Goal: Find specific page/section: Find specific page/section

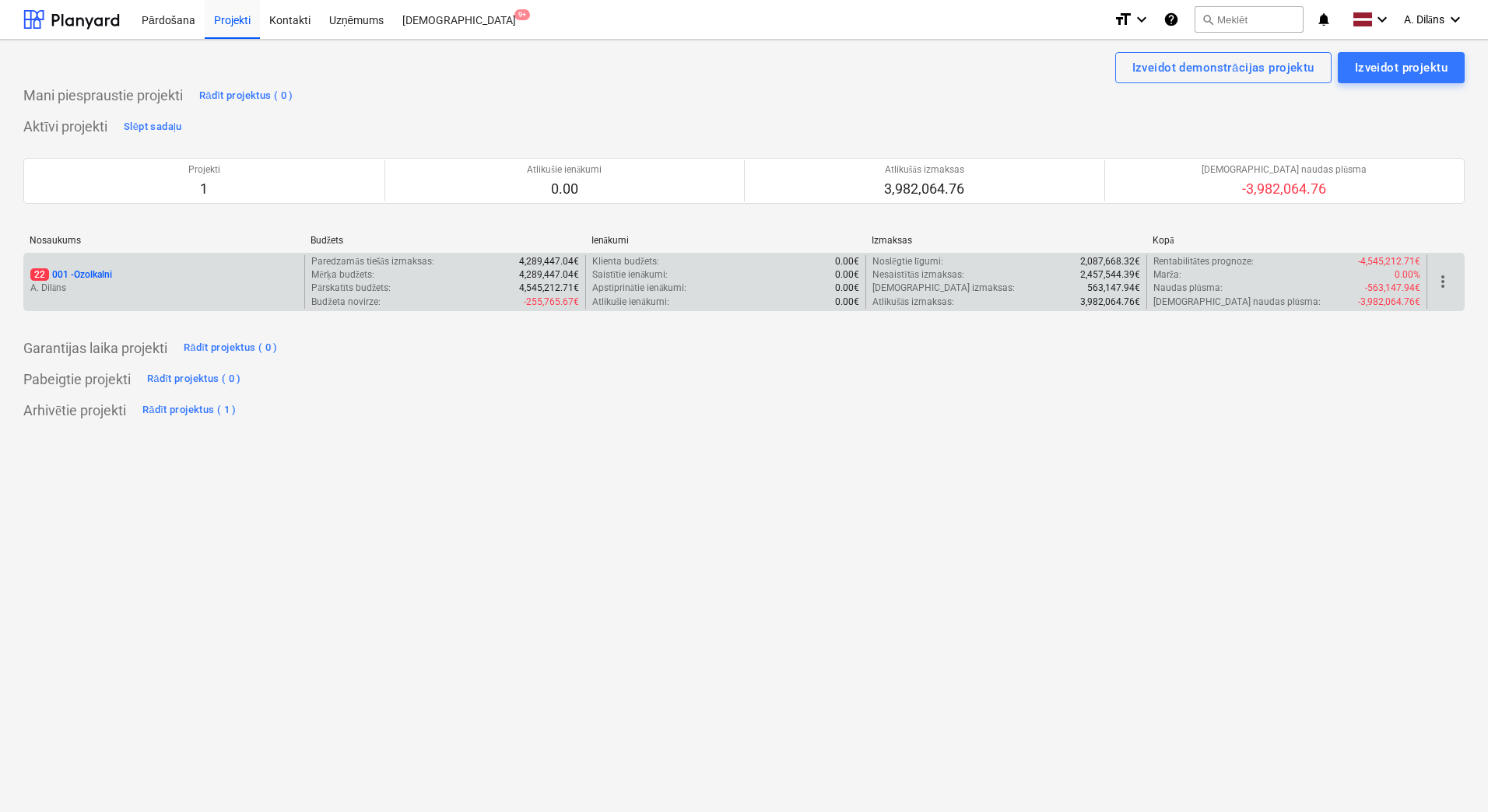
click at [112, 273] on p "22 001 - Ozolkalni" at bounding box center [71, 275] width 82 height 14
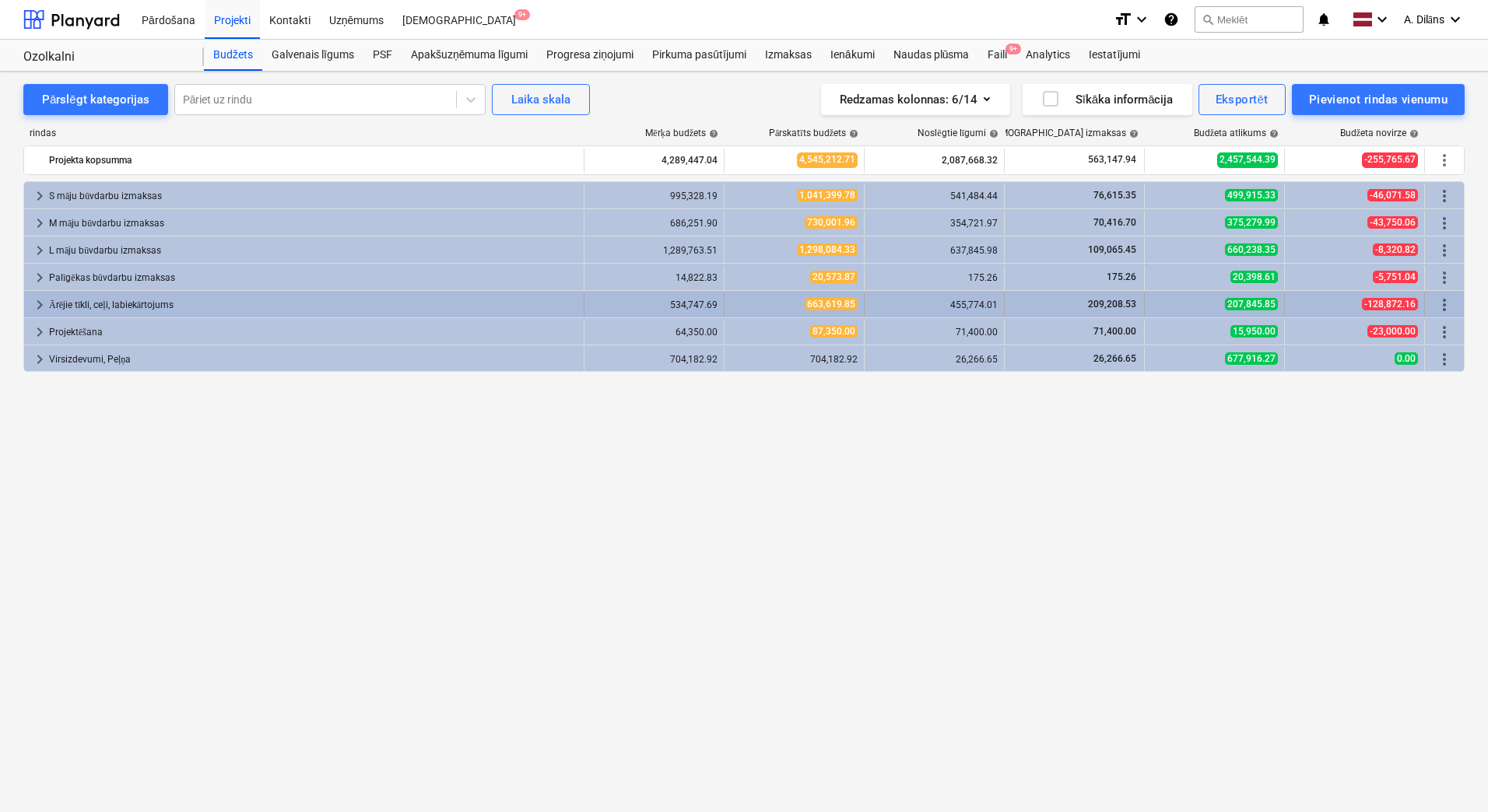
click at [36, 308] on span "keyboard_arrow_right" at bounding box center [40, 305] width 19 height 19
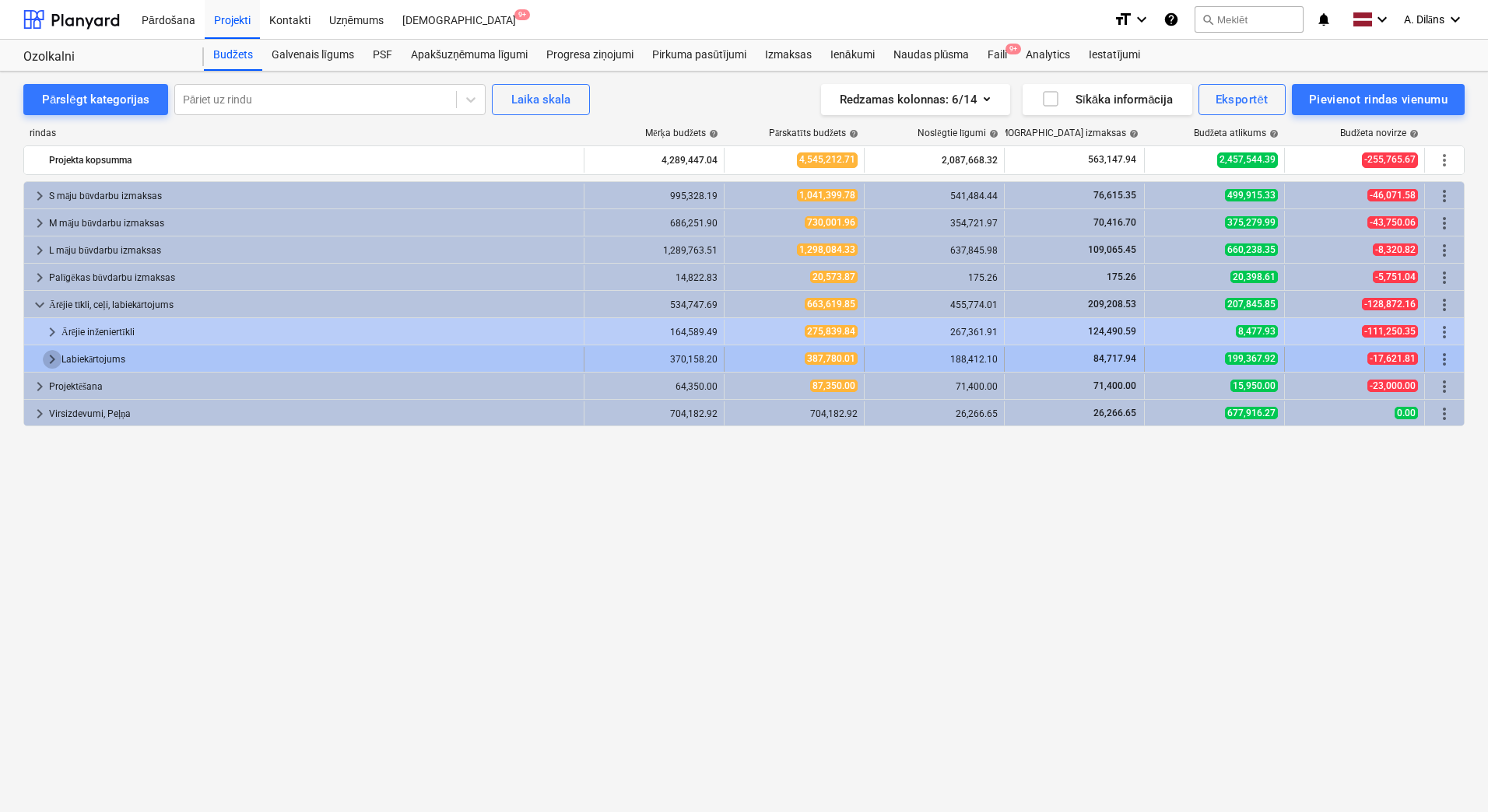
click at [52, 358] on span "keyboard_arrow_right" at bounding box center [52, 359] width 19 height 19
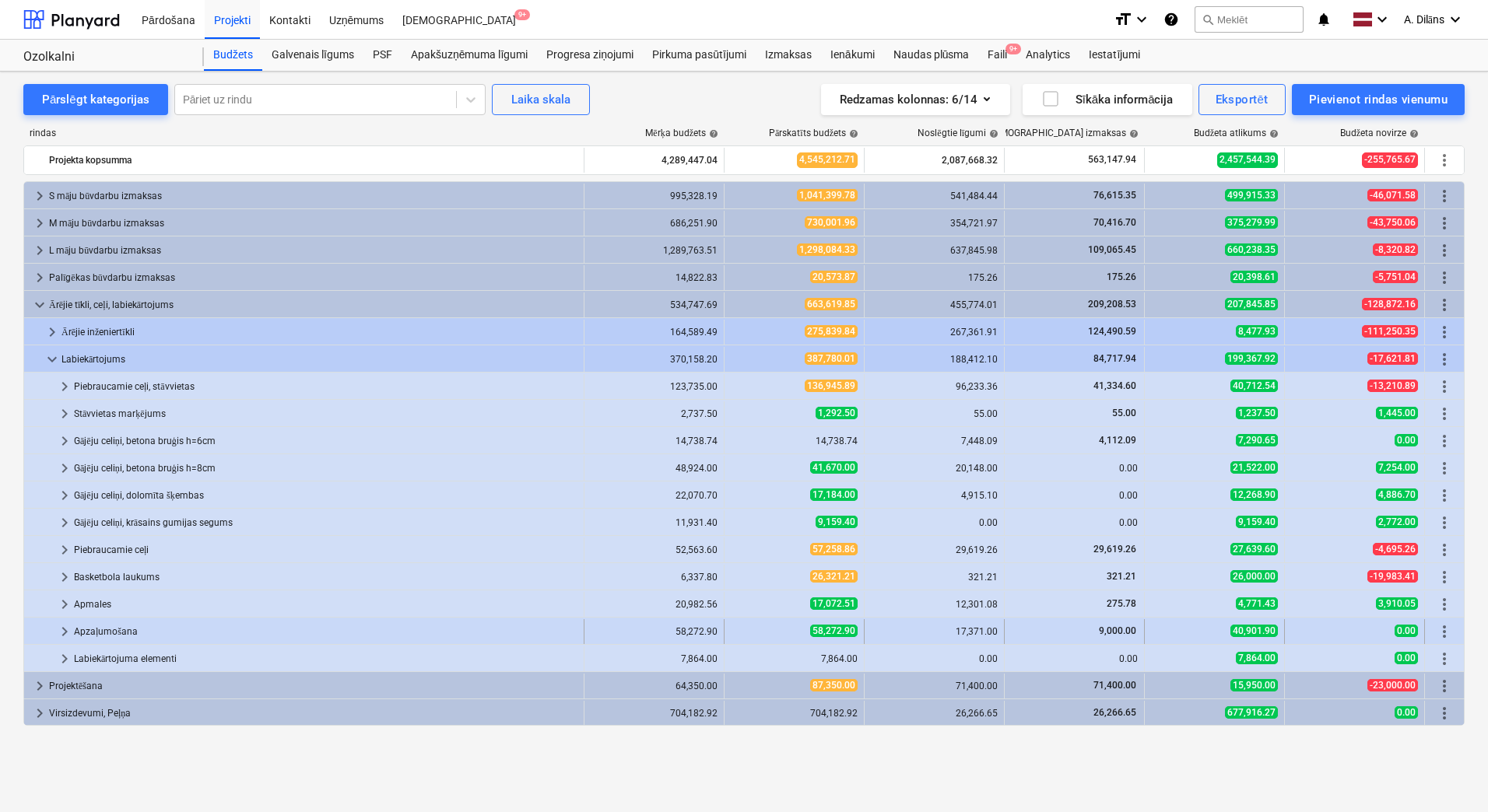
click at [57, 630] on span "keyboard_arrow_right" at bounding box center [64, 631] width 19 height 19
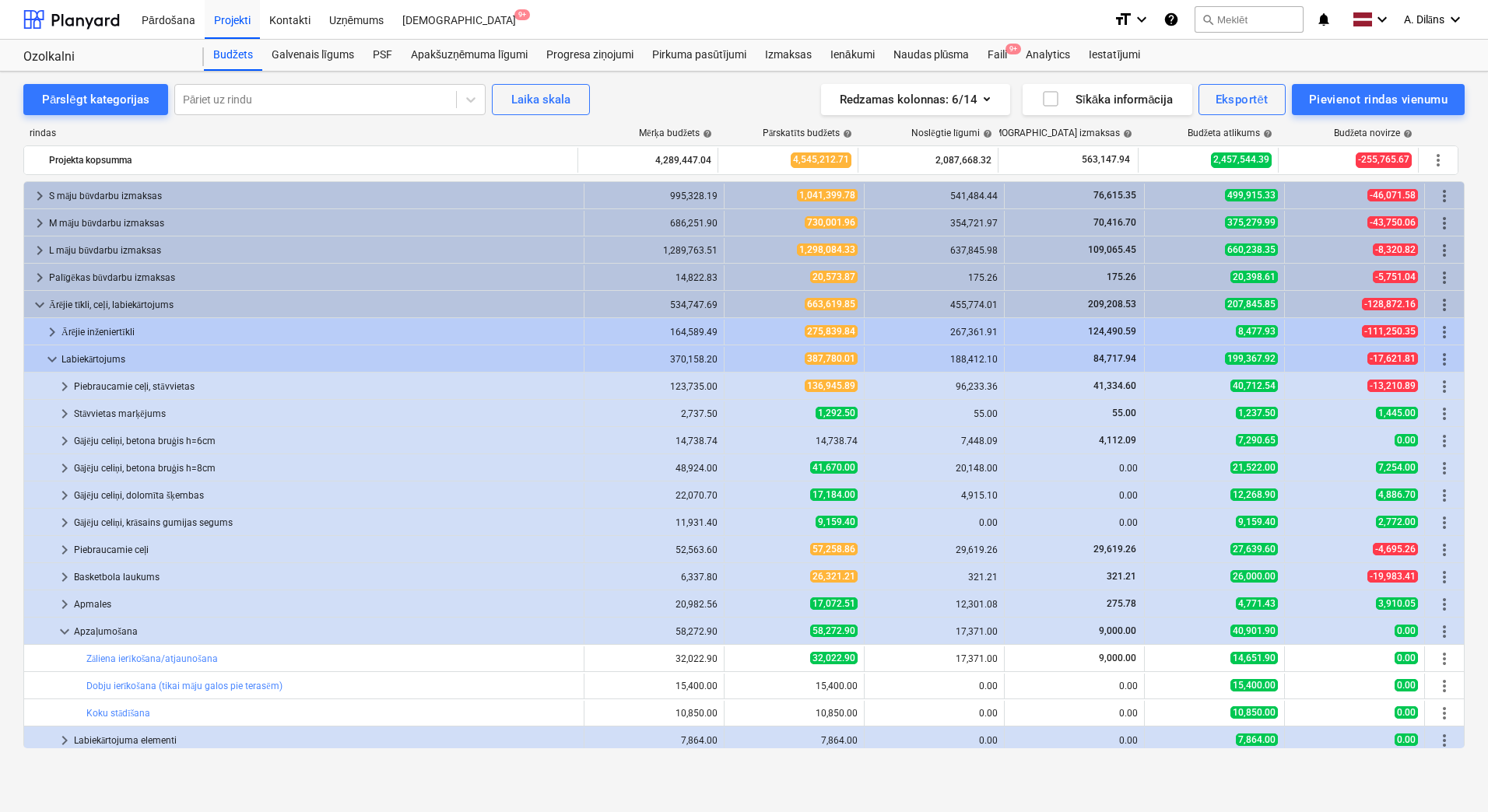
scroll to position [59, 0]
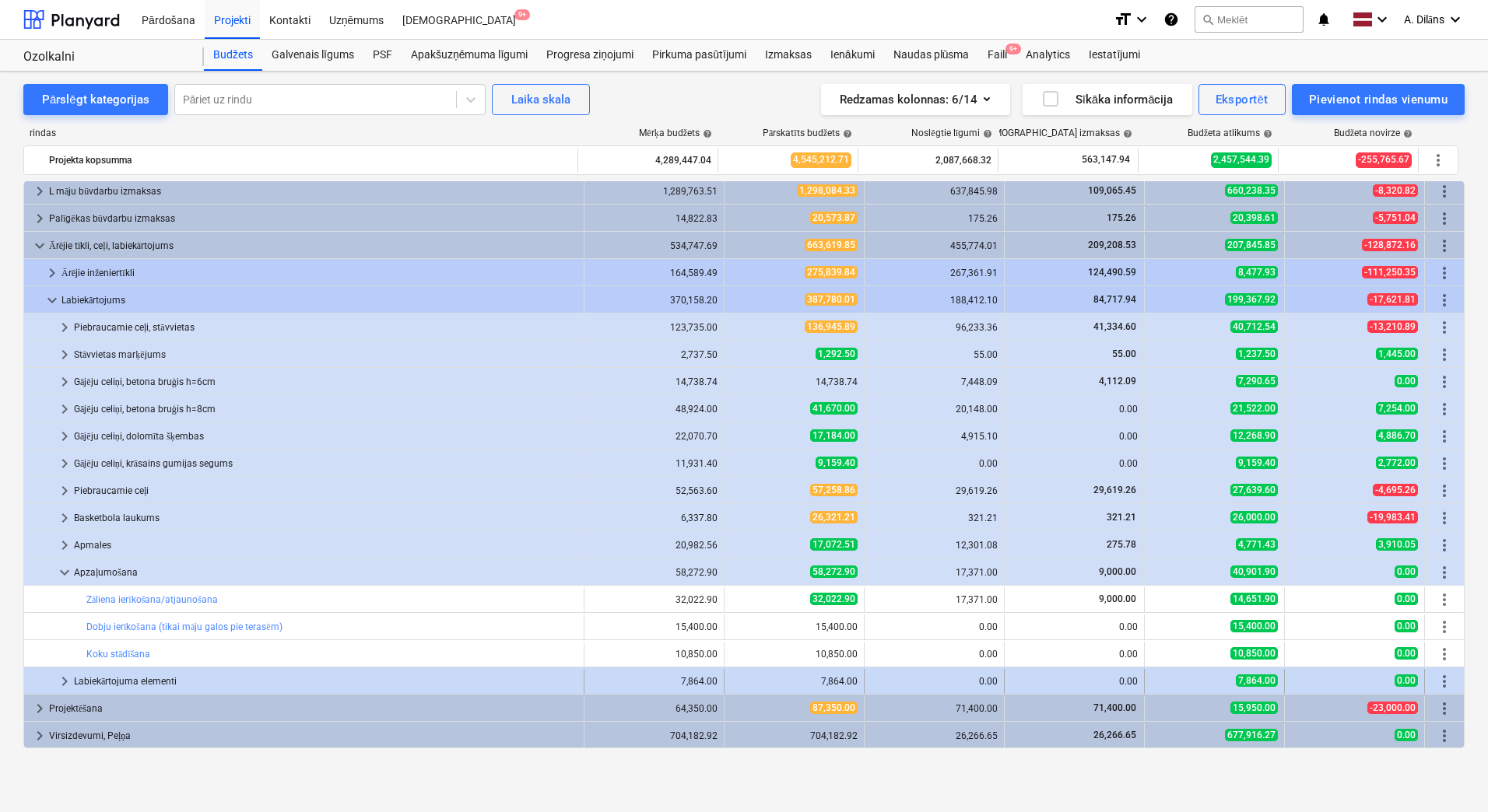
click at [62, 681] on span "keyboard_arrow_right" at bounding box center [64, 681] width 19 height 19
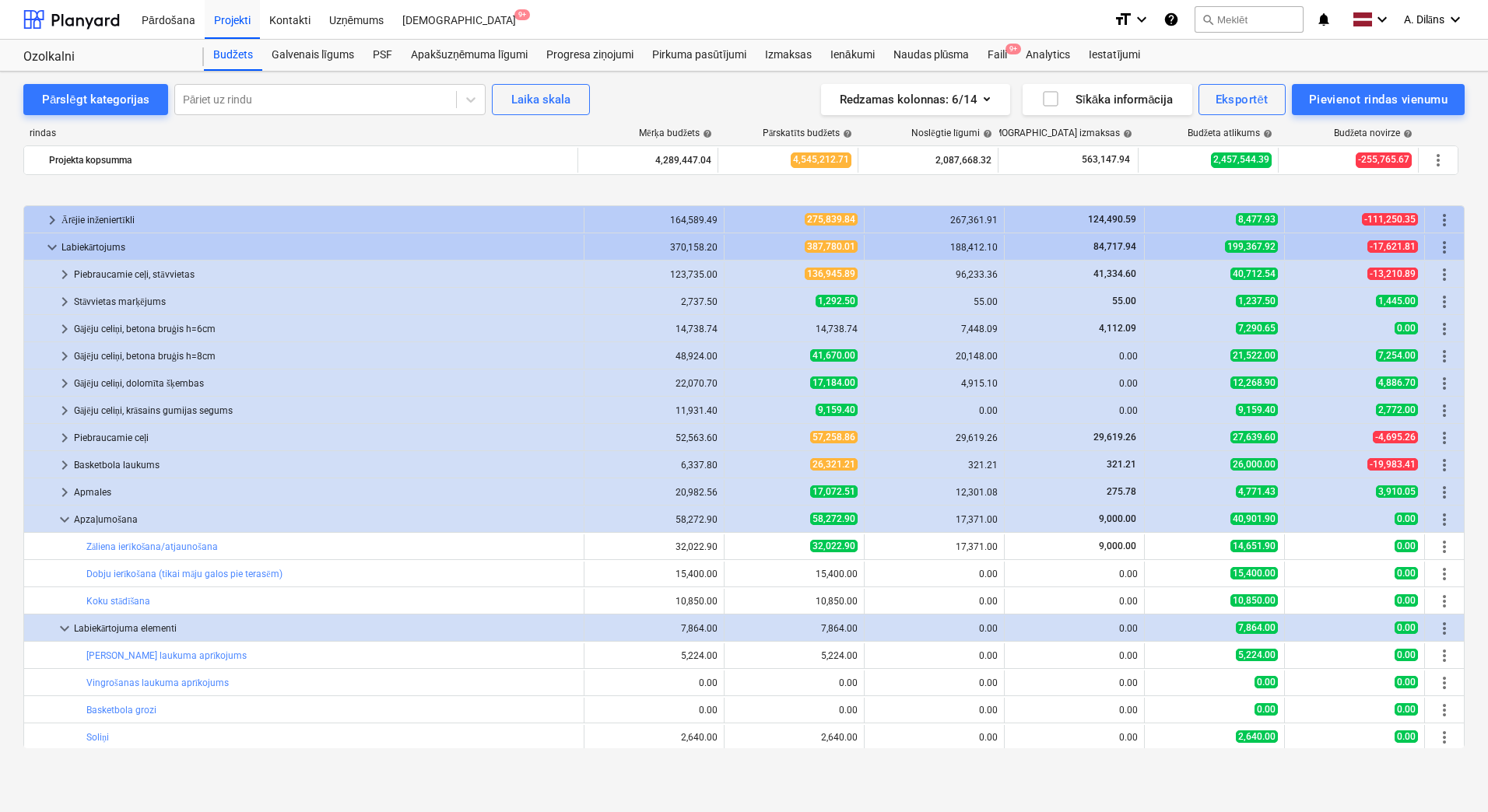
scroll to position [168, 0]
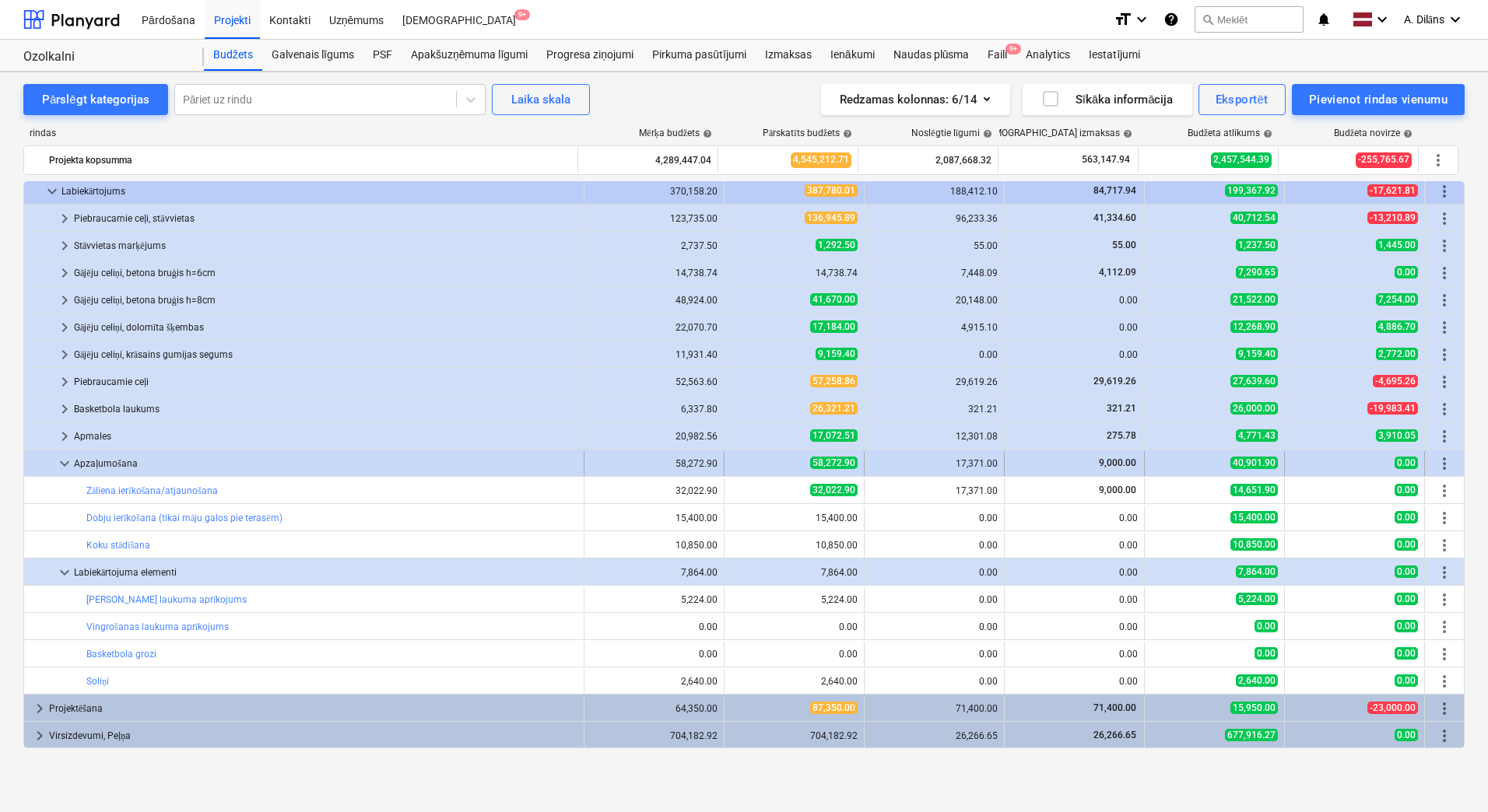
click at [64, 462] on span "keyboard_arrow_down" at bounding box center [64, 464] width 19 height 19
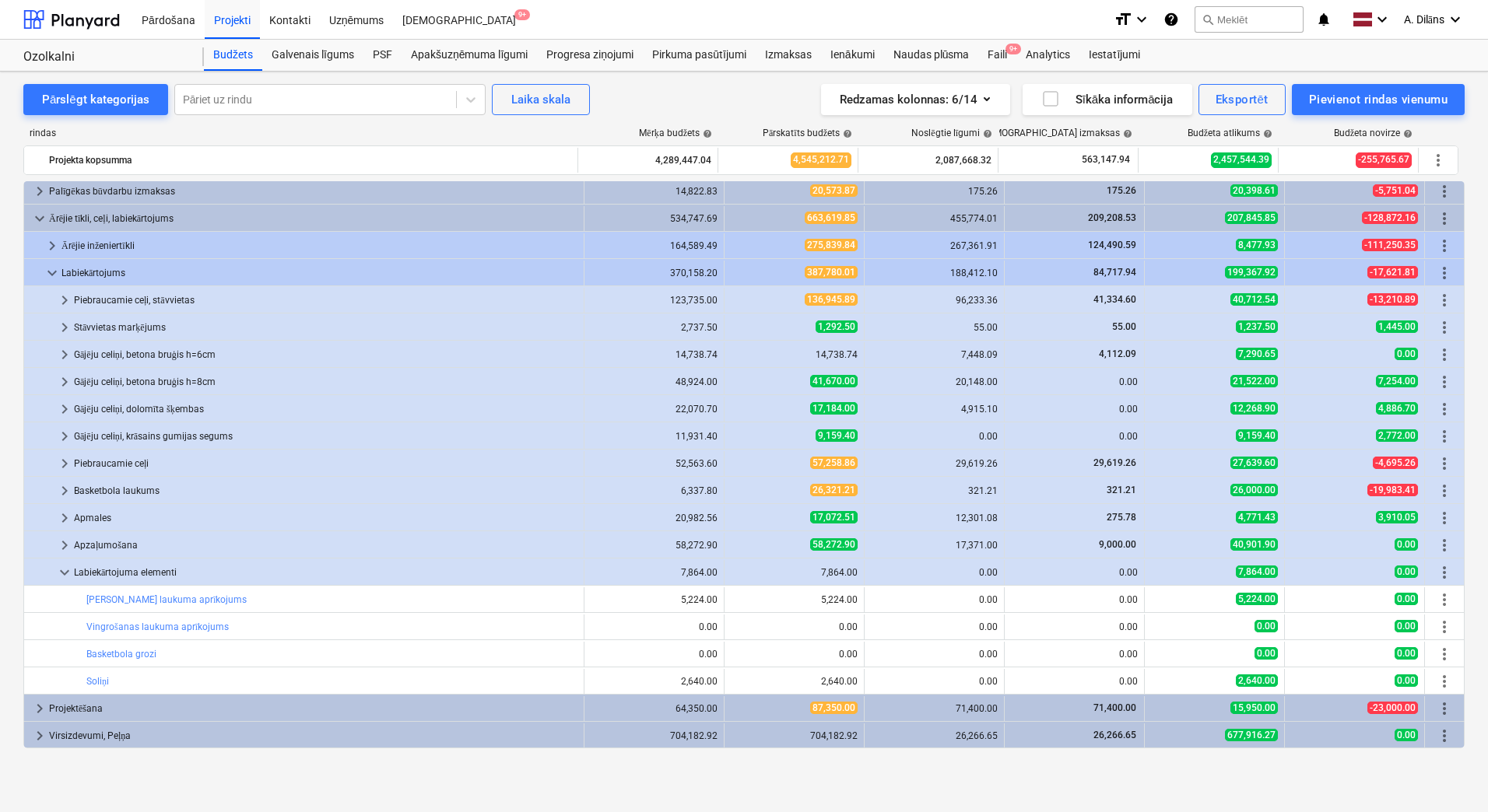
scroll to position [86, 0]
click at [56, 568] on span "keyboard_arrow_down" at bounding box center [64, 572] width 19 height 19
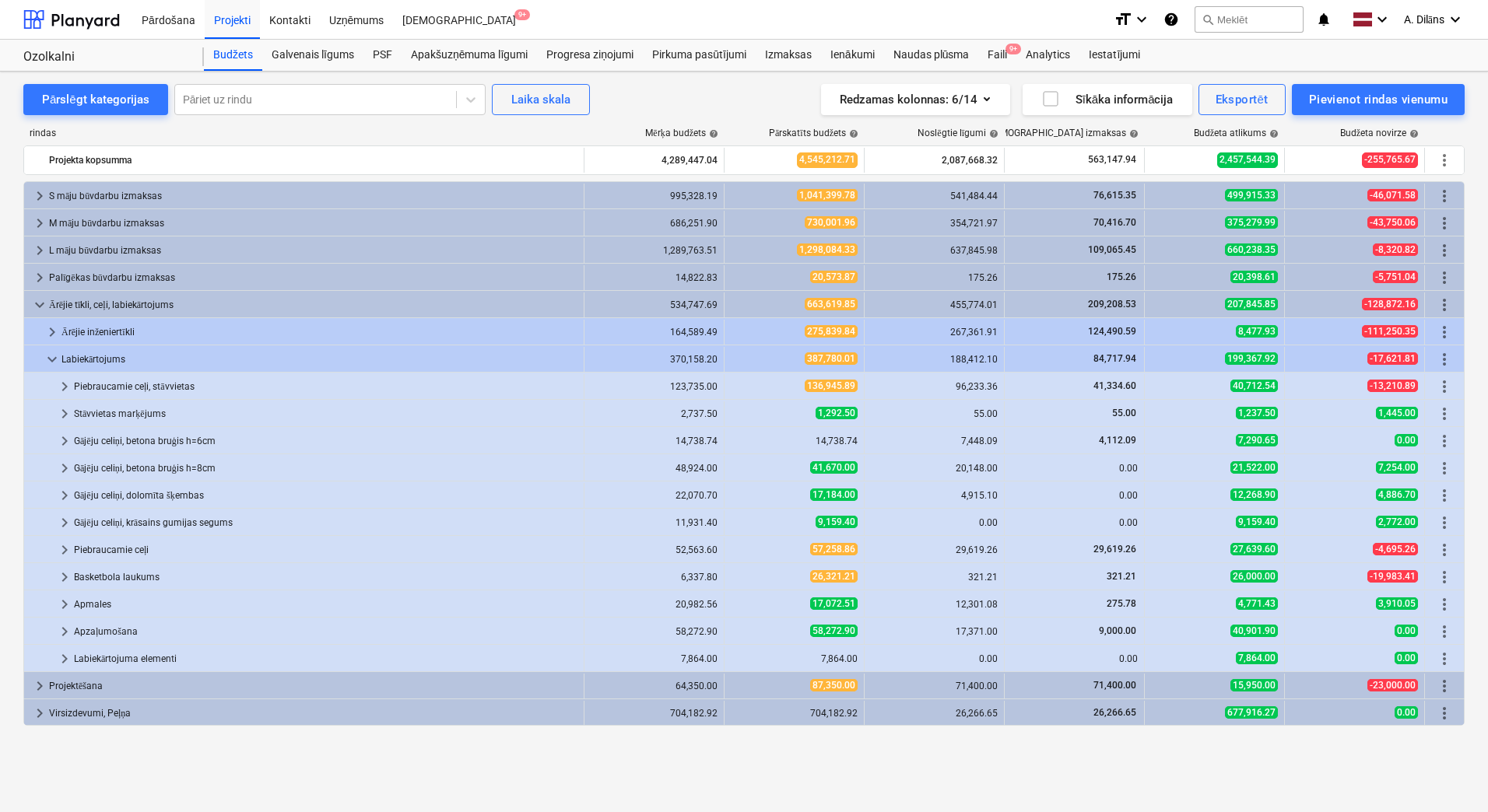
scroll to position [0, 0]
click at [63, 626] on span "keyboard_arrow_right" at bounding box center [64, 631] width 19 height 19
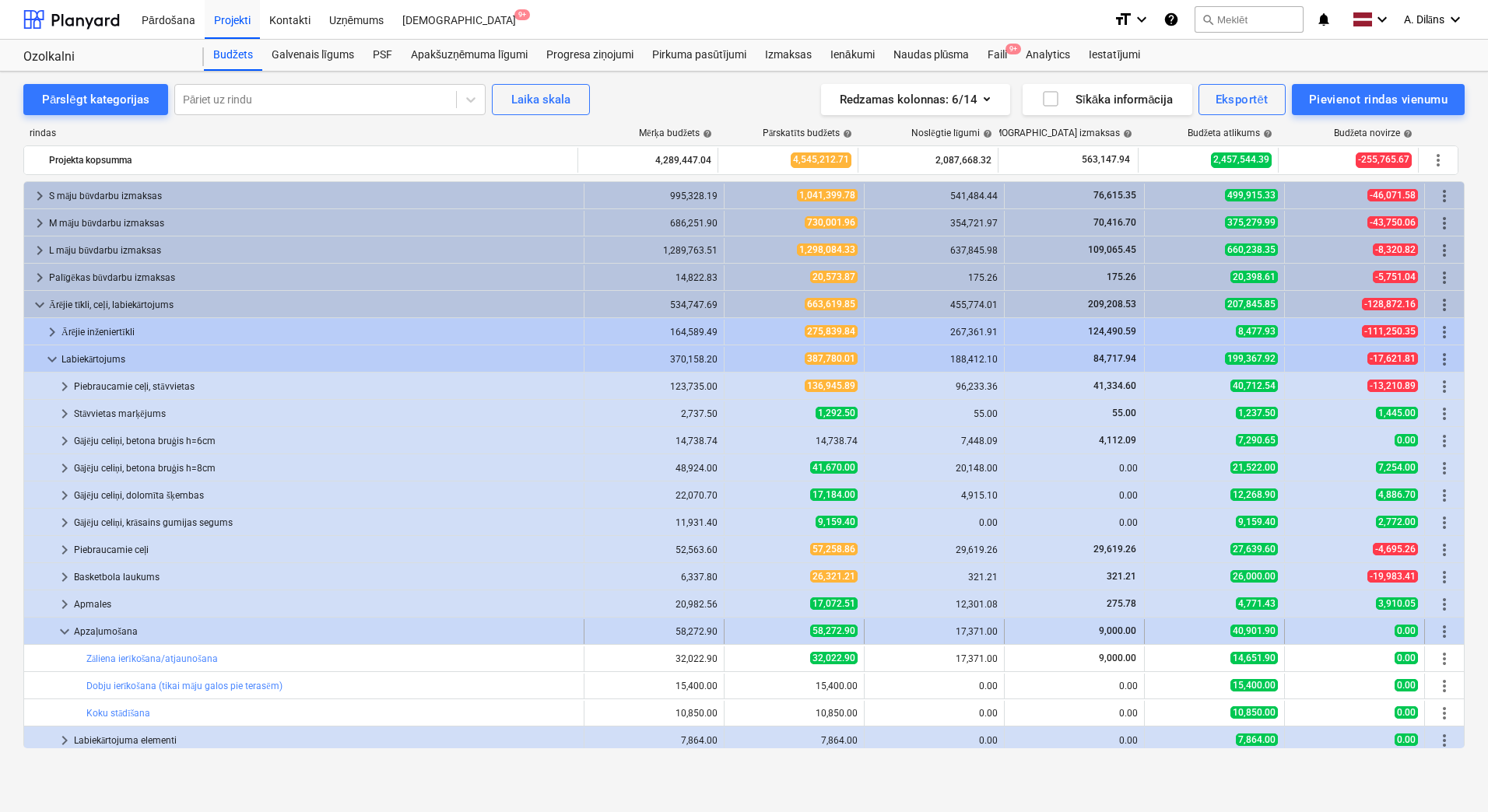
click at [57, 636] on span "keyboard_arrow_down" at bounding box center [64, 631] width 19 height 19
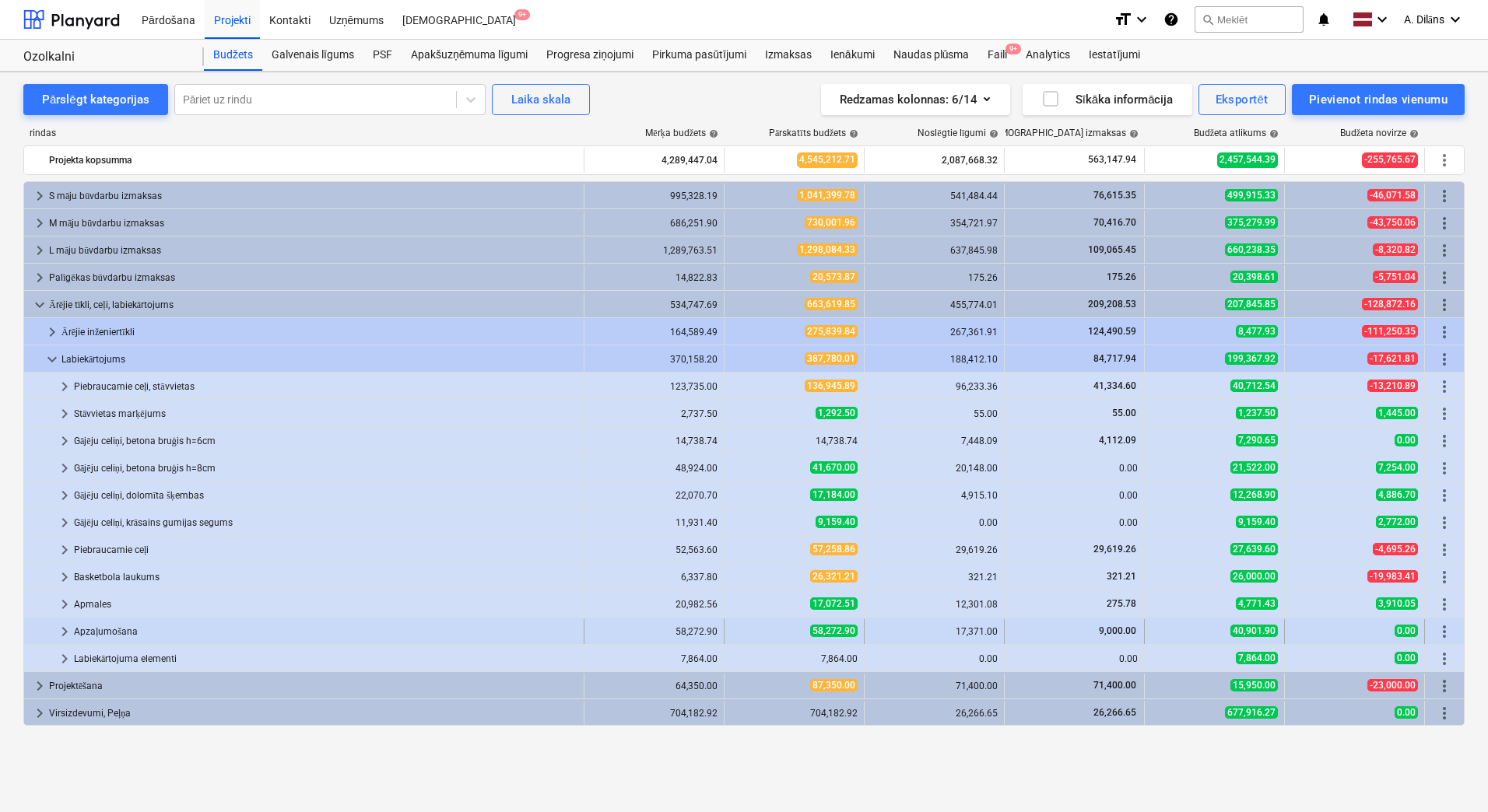
click at [61, 631] on span "keyboard_arrow_right" at bounding box center [64, 631] width 19 height 19
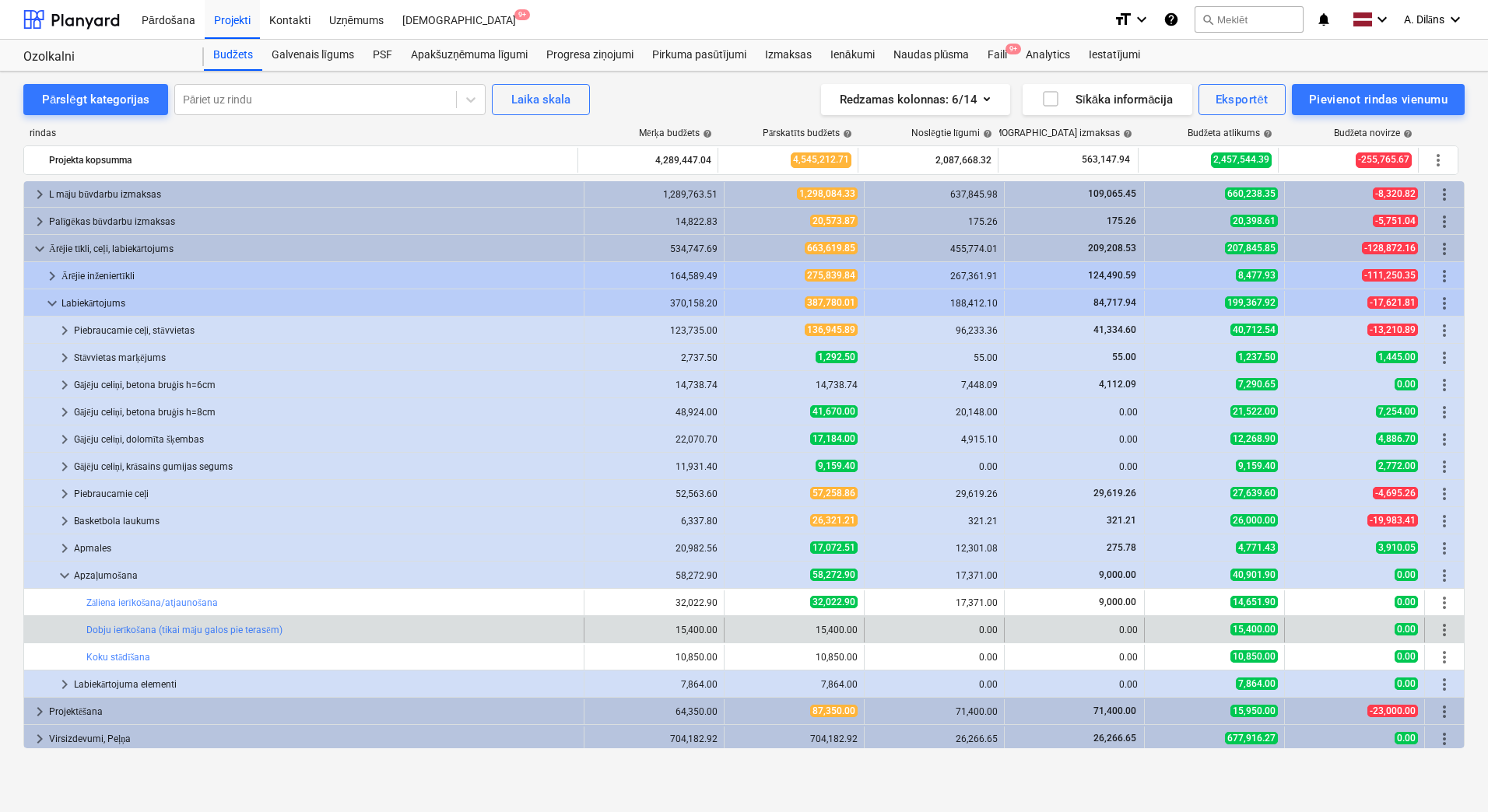
scroll to position [59, 0]
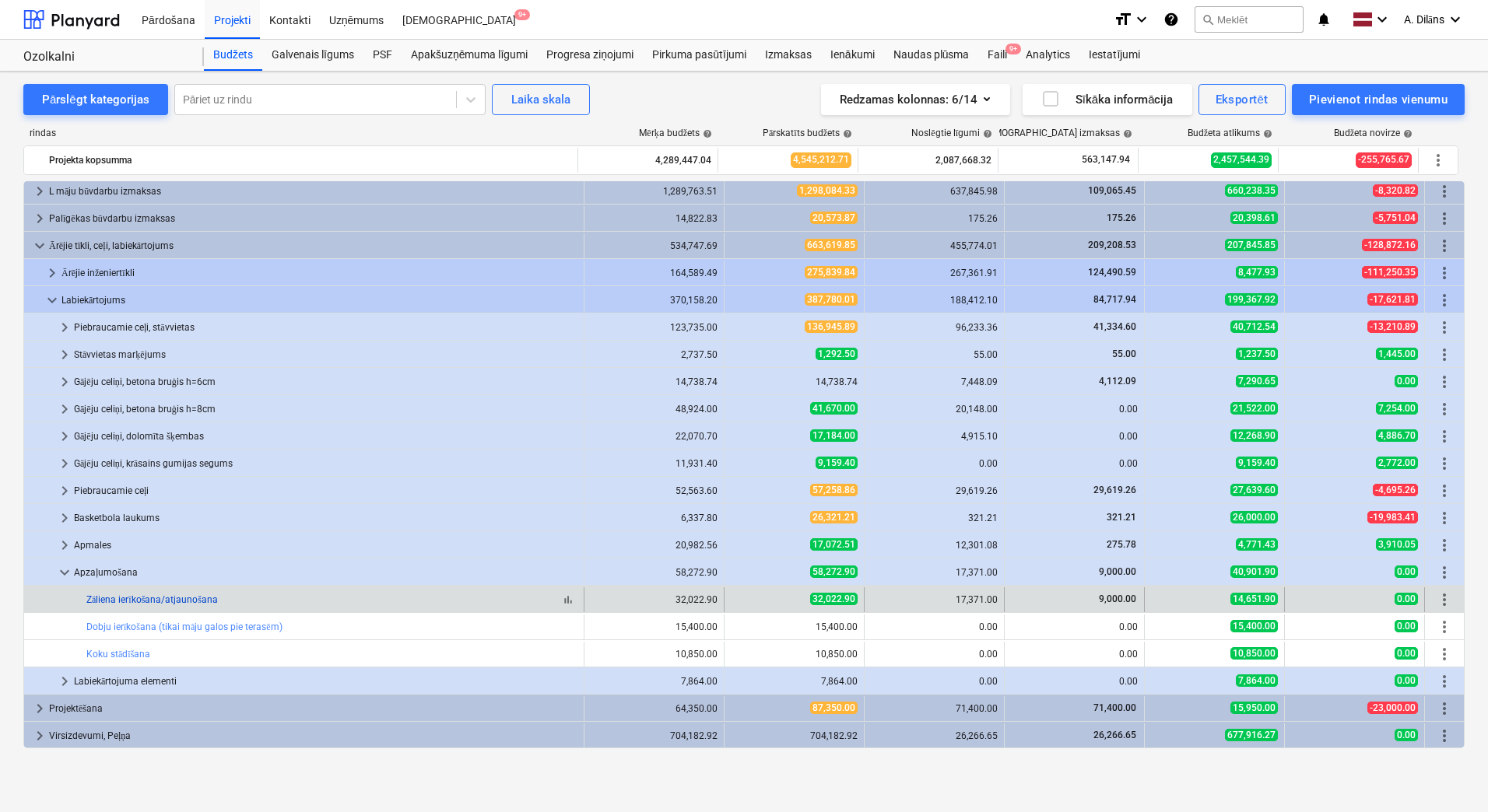
click at [193, 597] on link "Zāliena ierīkošana/atjaunošana" at bounding box center [152, 599] width 132 height 11
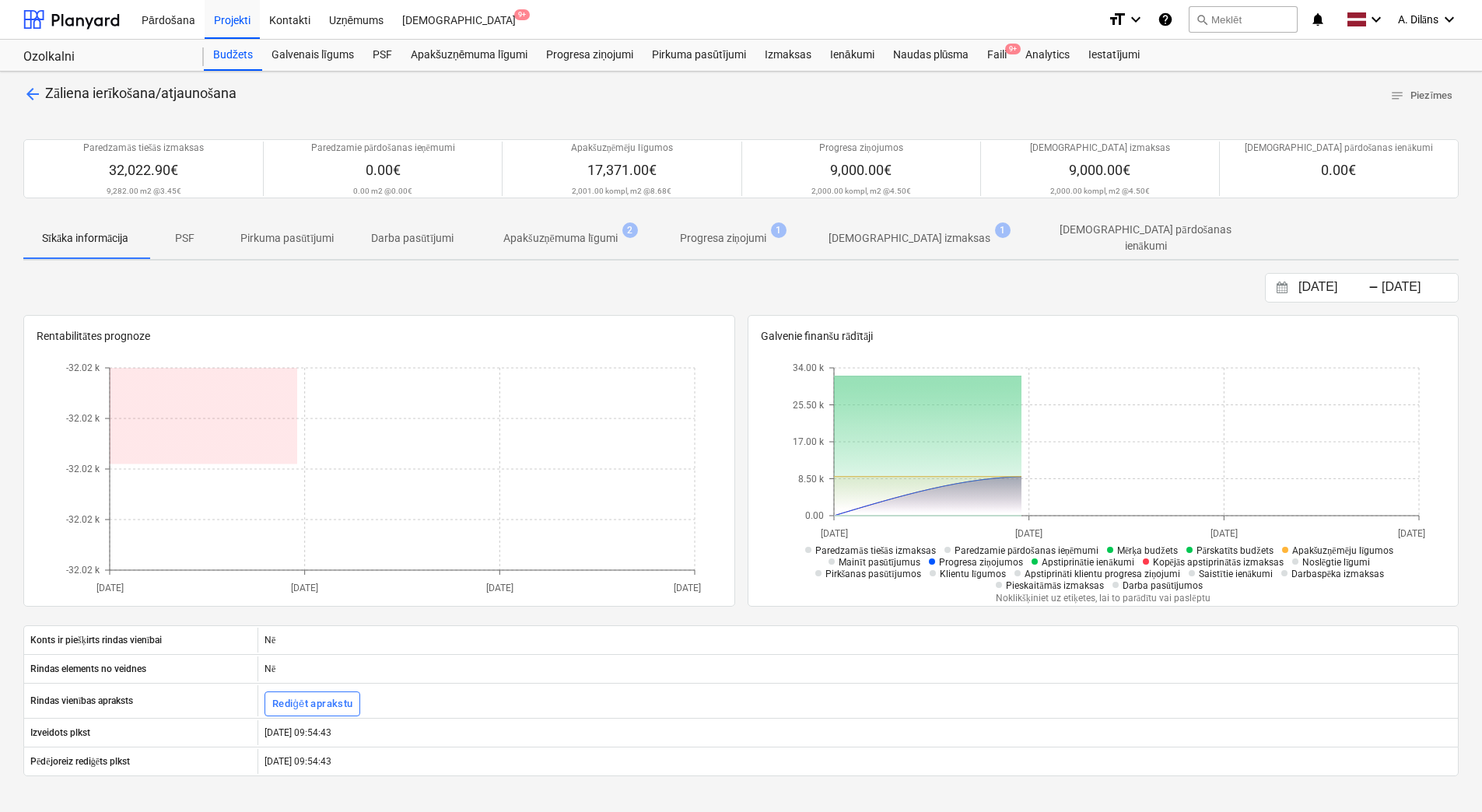
click at [555, 233] on p "Apakšuzņēmuma līgumi" at bounding box center [561, 237] width 114 height 16
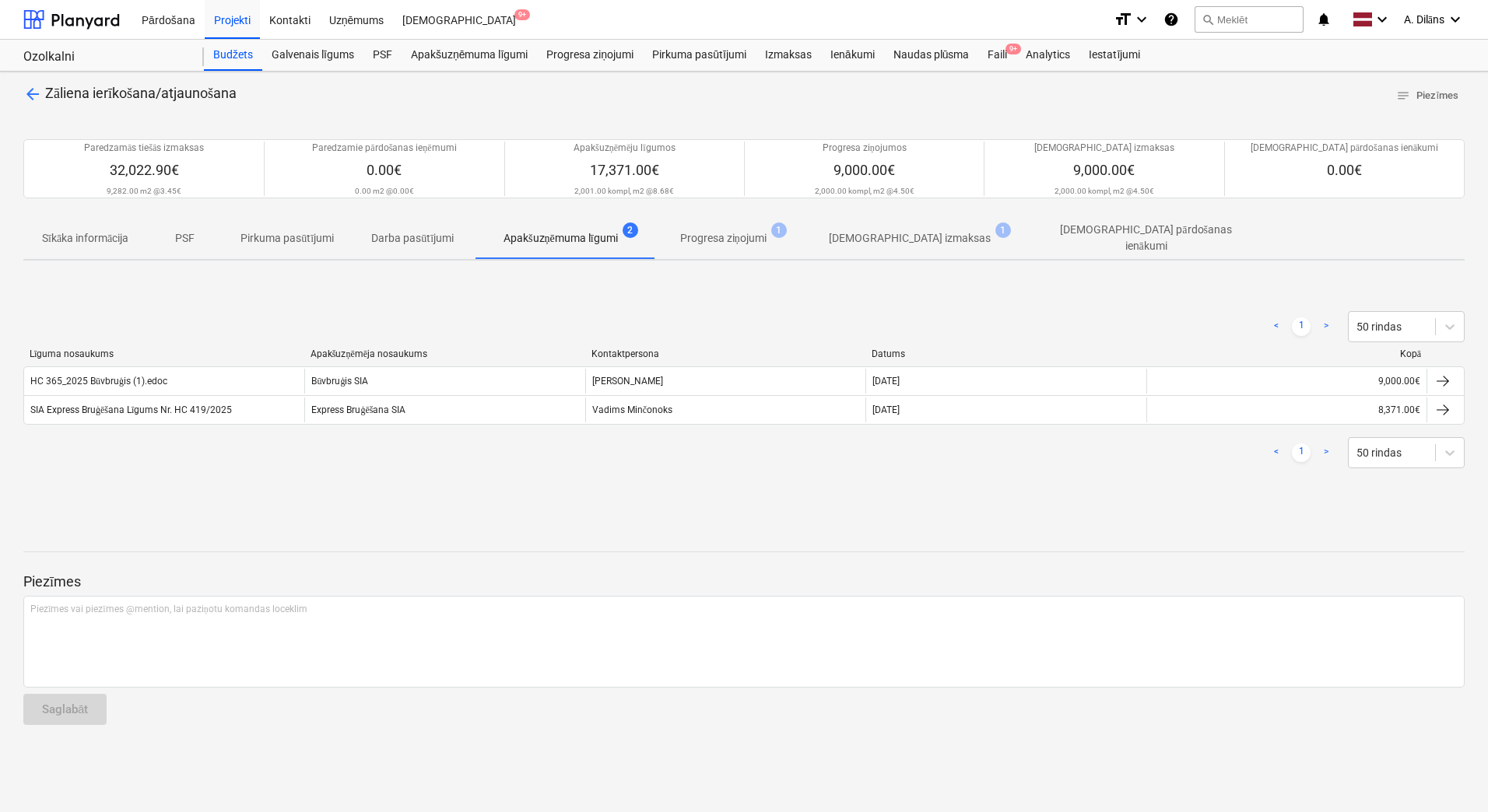
click at [34, 96] on span "arrow_back" at bounding box center [33, 94] width 19 height 19
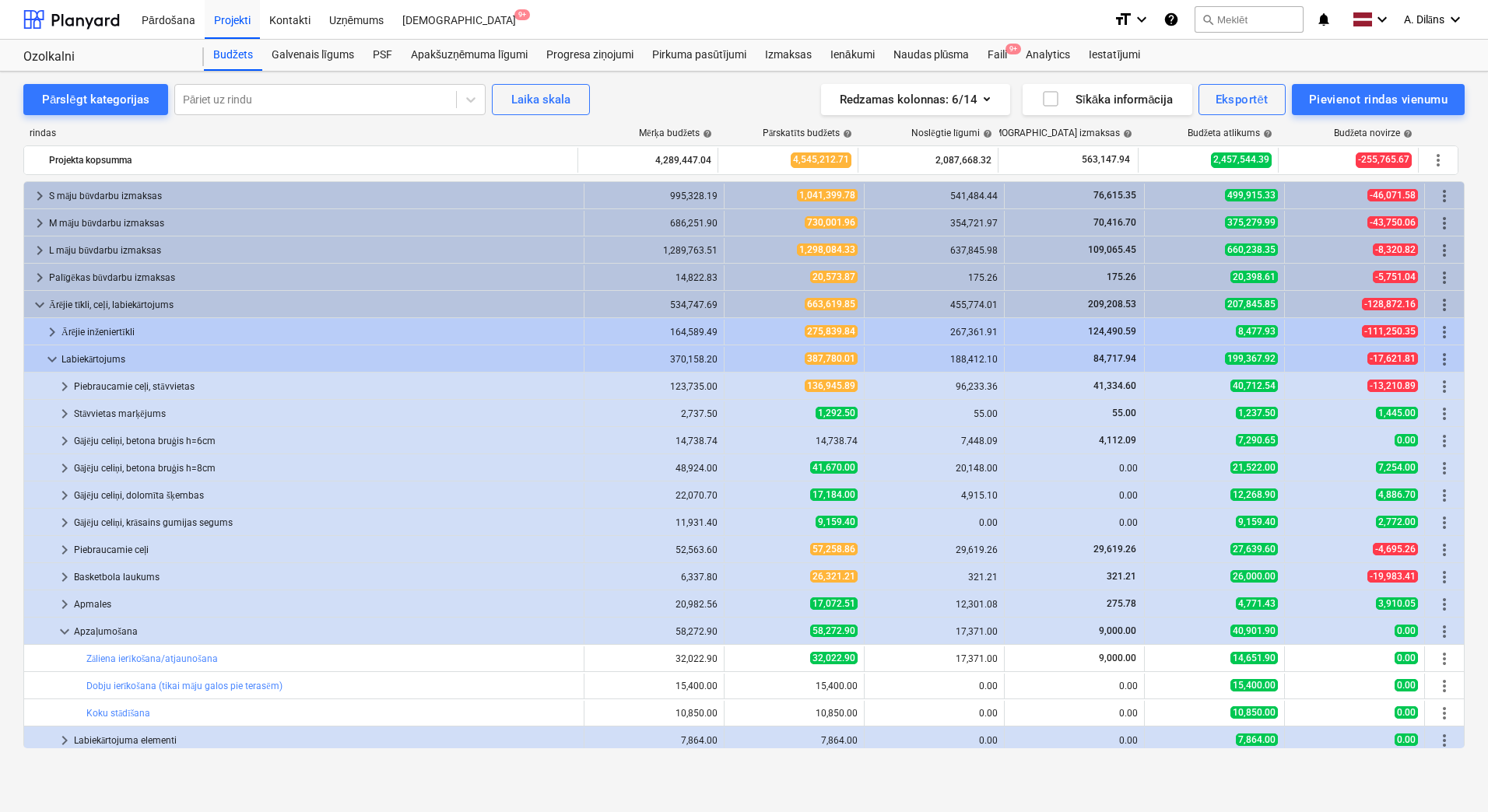
scroll to position [59, 0]
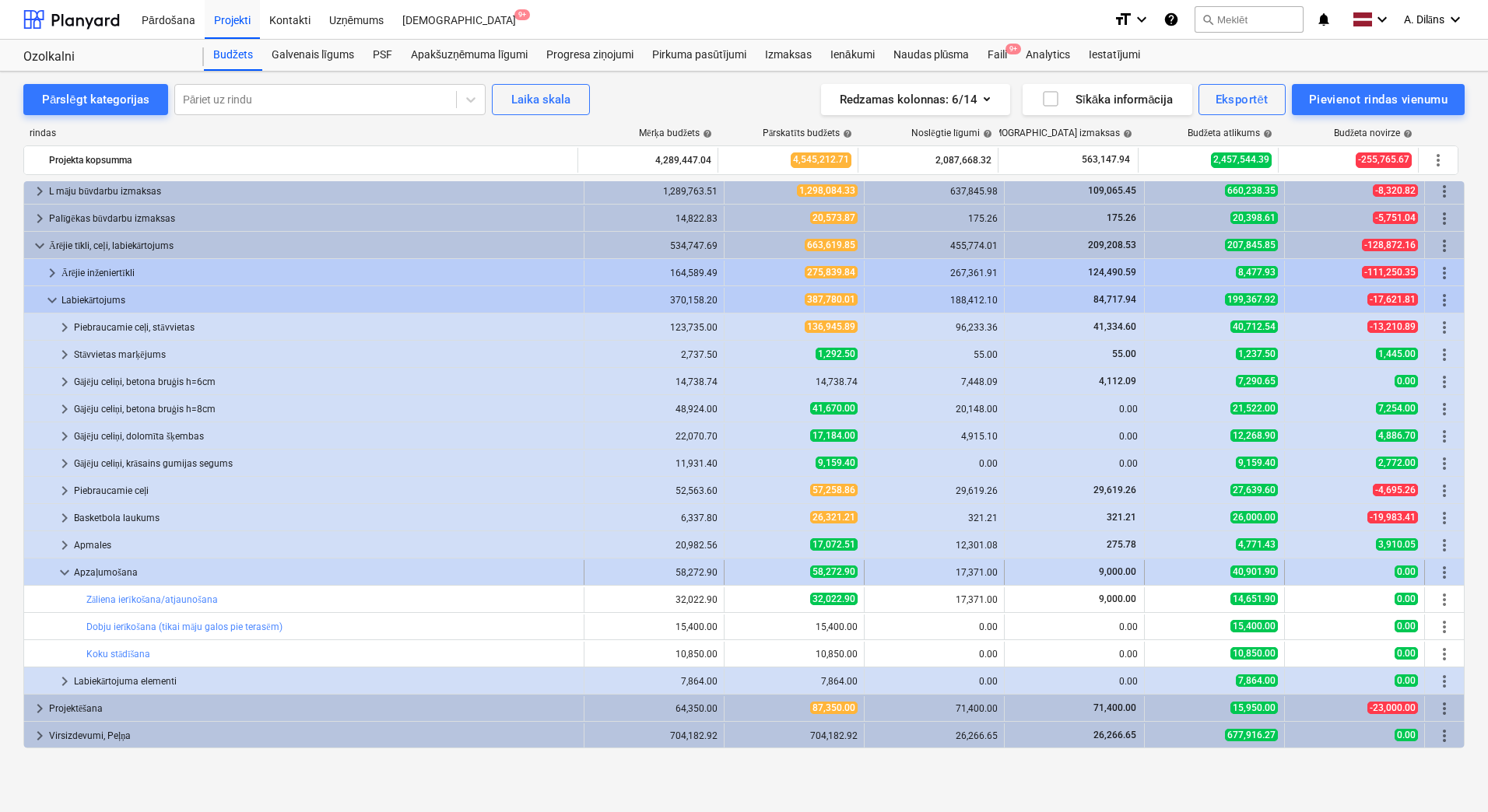
click at [62, 569] on span "keyboard_arrow_down" at bounding box center [64, 572] width 19 height 19
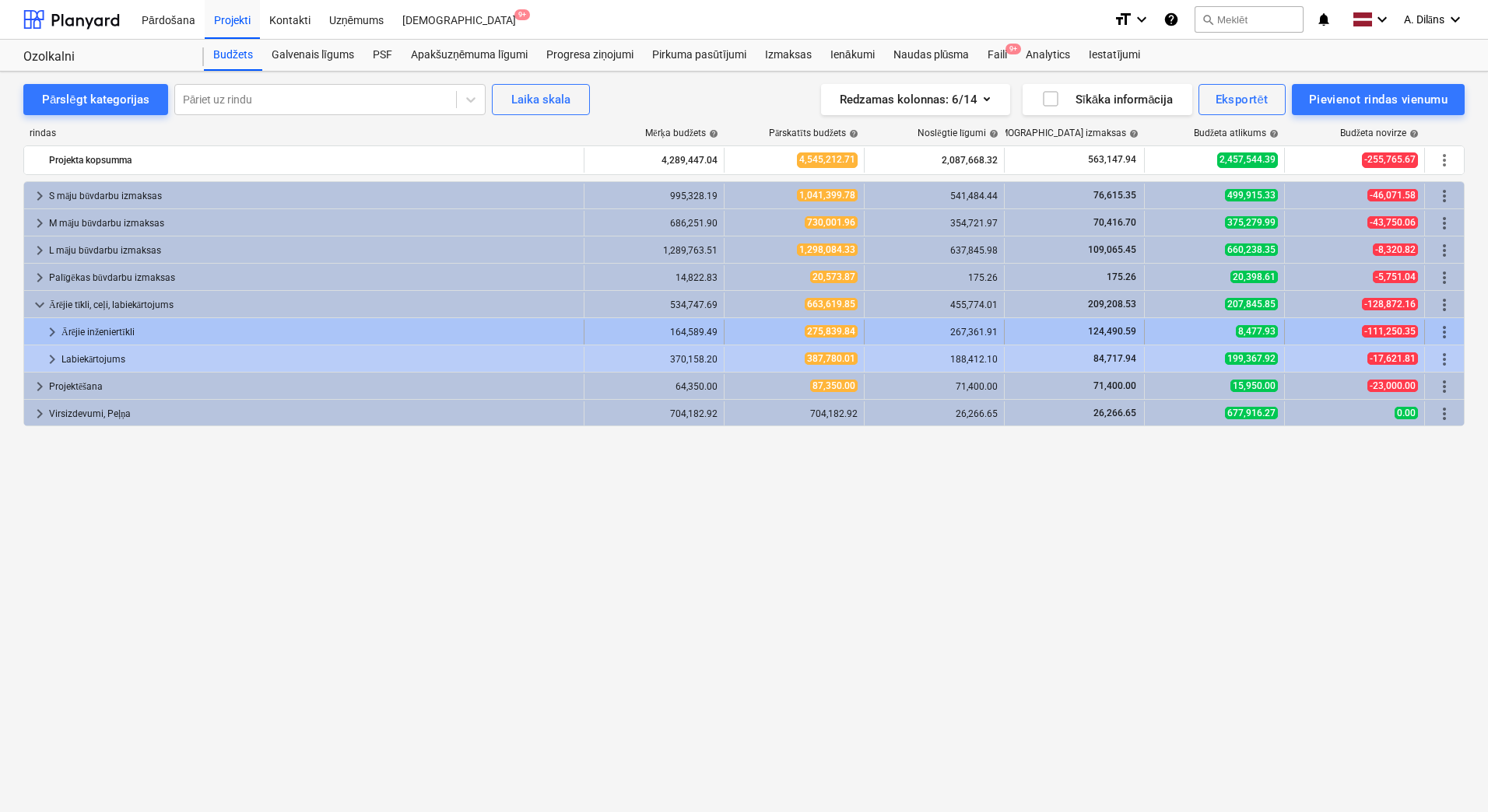
click at [52, 332] on span "keyboard_arrow_right" at bounding box center [52, 332] width 19 height 19
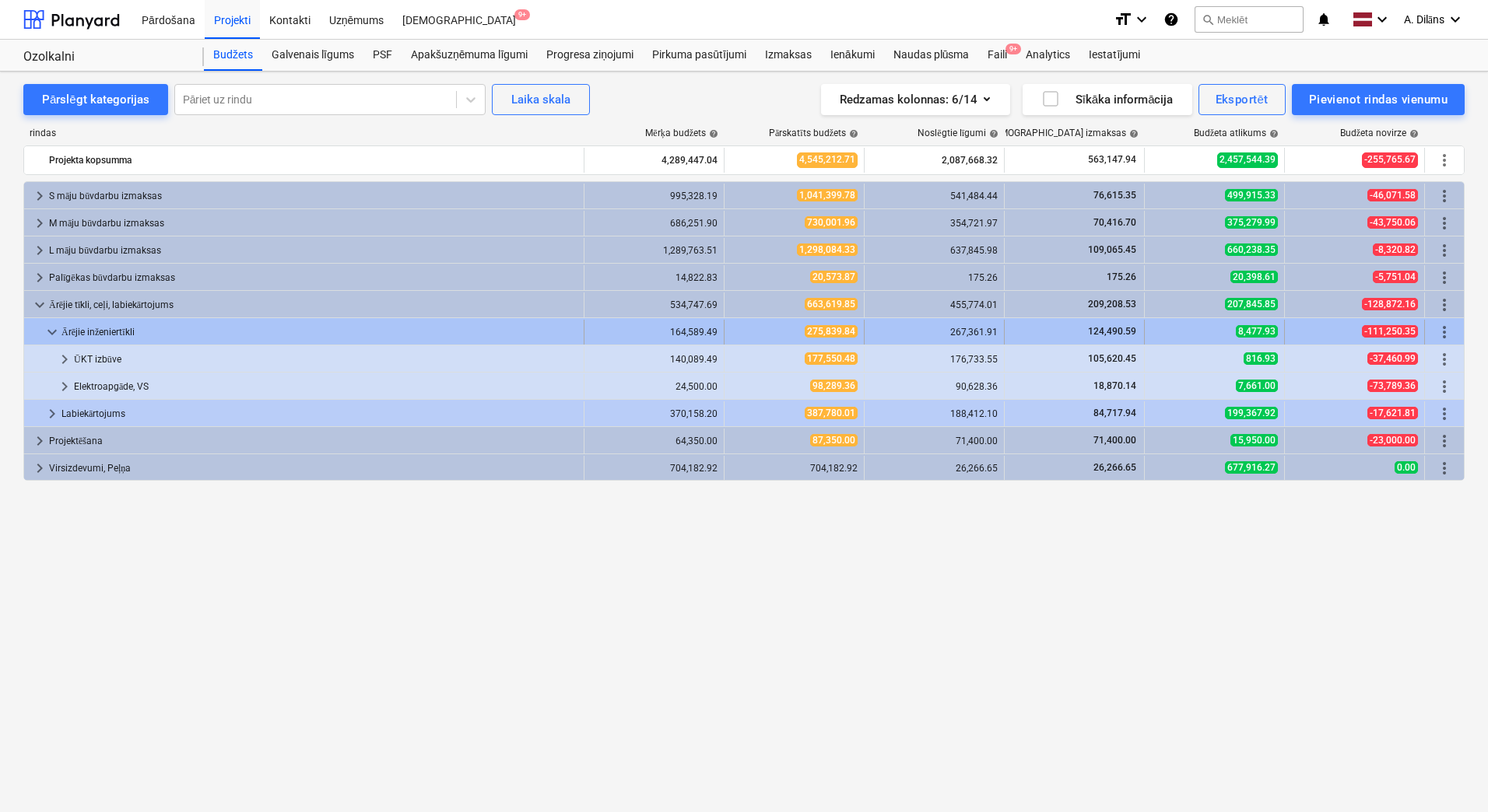
click at [45, 329] on span "keyboard_arrow_down" at bounding box center [52, 332] width 19 height 19
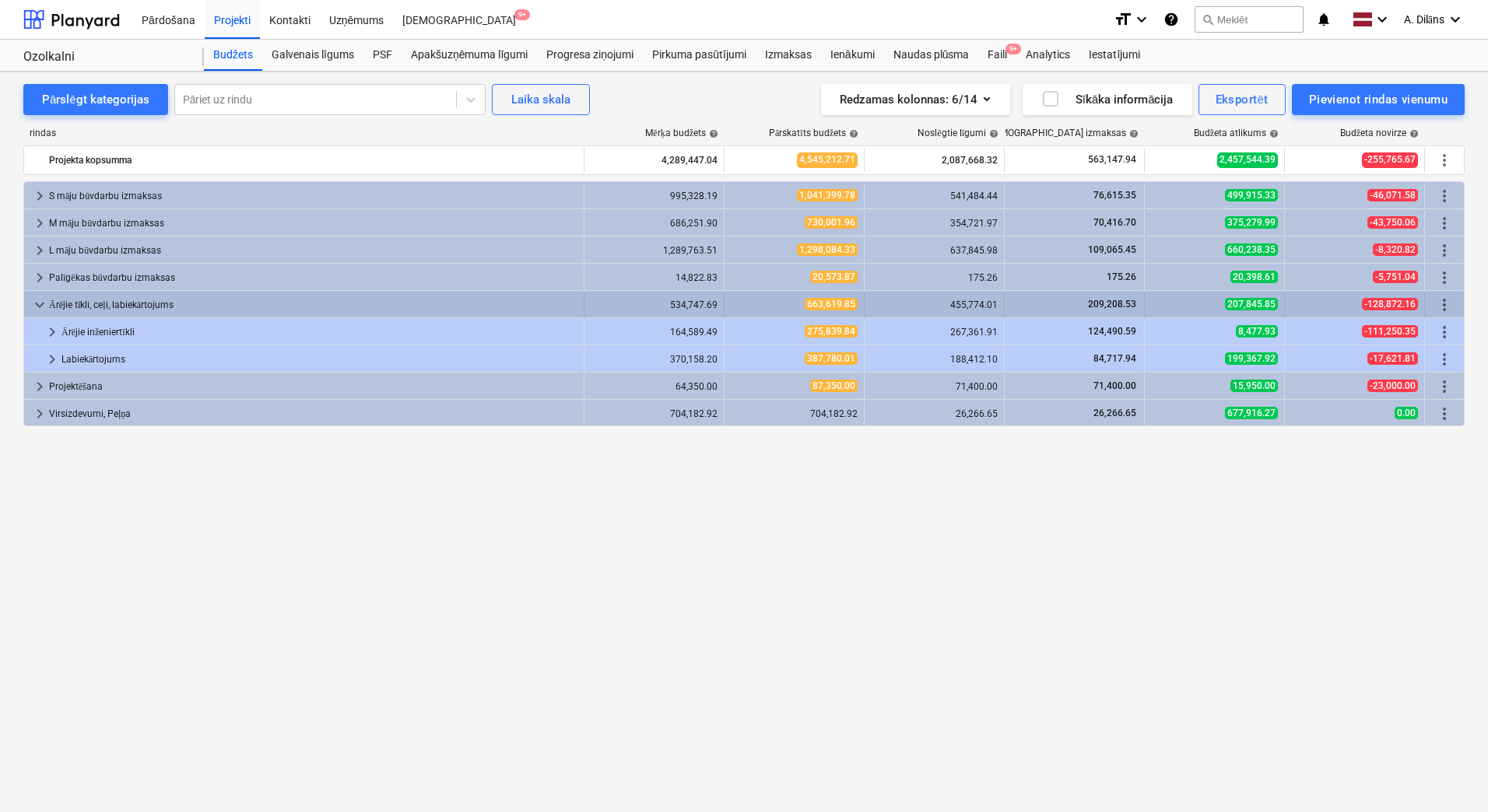
click at [36, 308] on span "keyboard_arrow_down" at bounding box center [40, 305] width 19 height 19
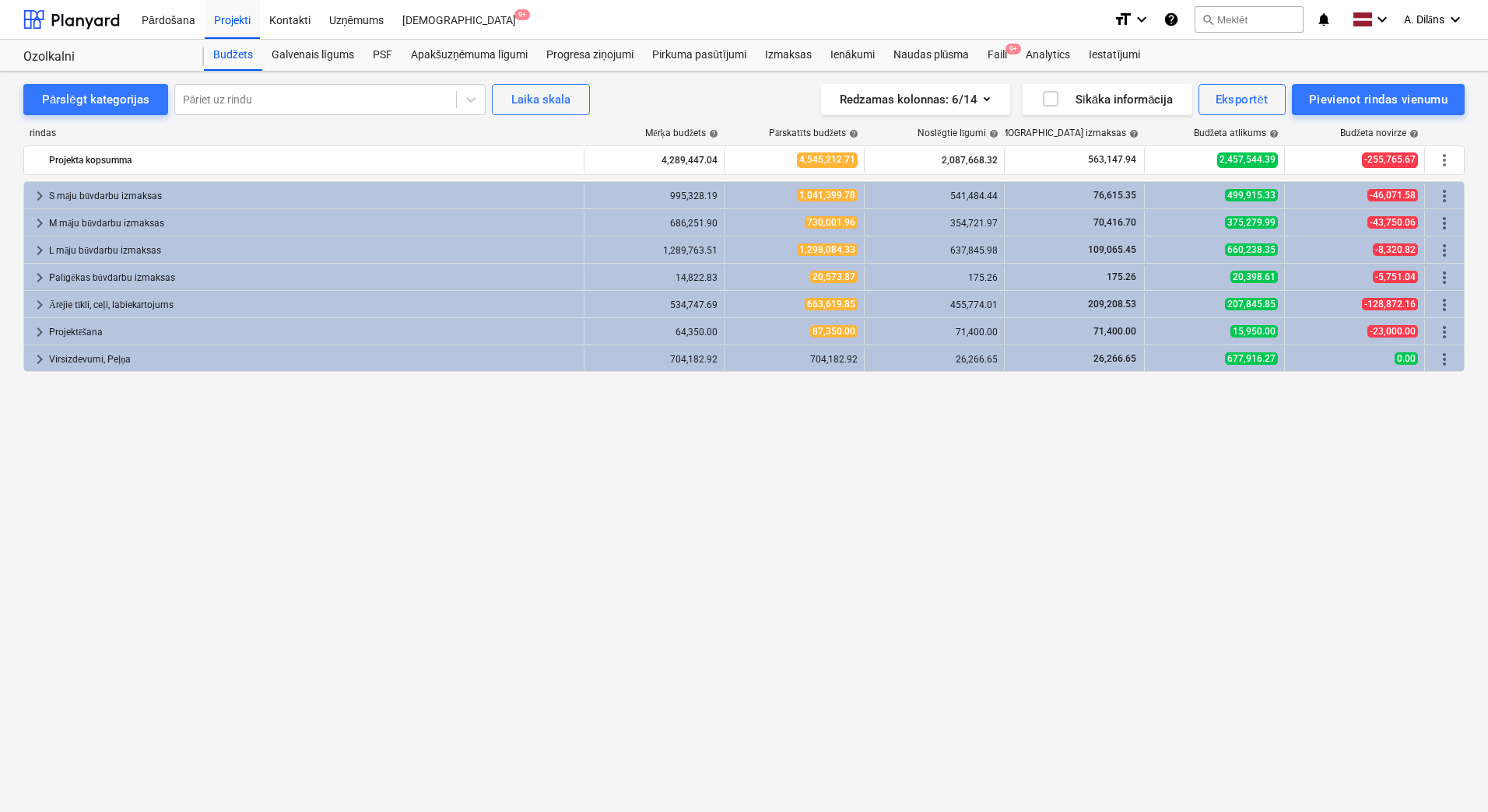
drag, startPoint x: 249, startPoint y: 478, endPoint x: 171, endPoint y: 456, distance: 81.0
drag, startPoint x: 171, startPoint y: 456, endPoint x: 10, endPoint y: 444, distance: 161.4
drag, startPoint x: 10, startPoint y: 444, endPoint x: 24, endPoint y: 132, distance: 312.3
click at [160, 507] on div "keyboard_arrow_right S māju būvdarbu izmaksas 995,328.19 1,041,399.78 541,484.4…" at bounding box center [744, 464] width 1442 height 567
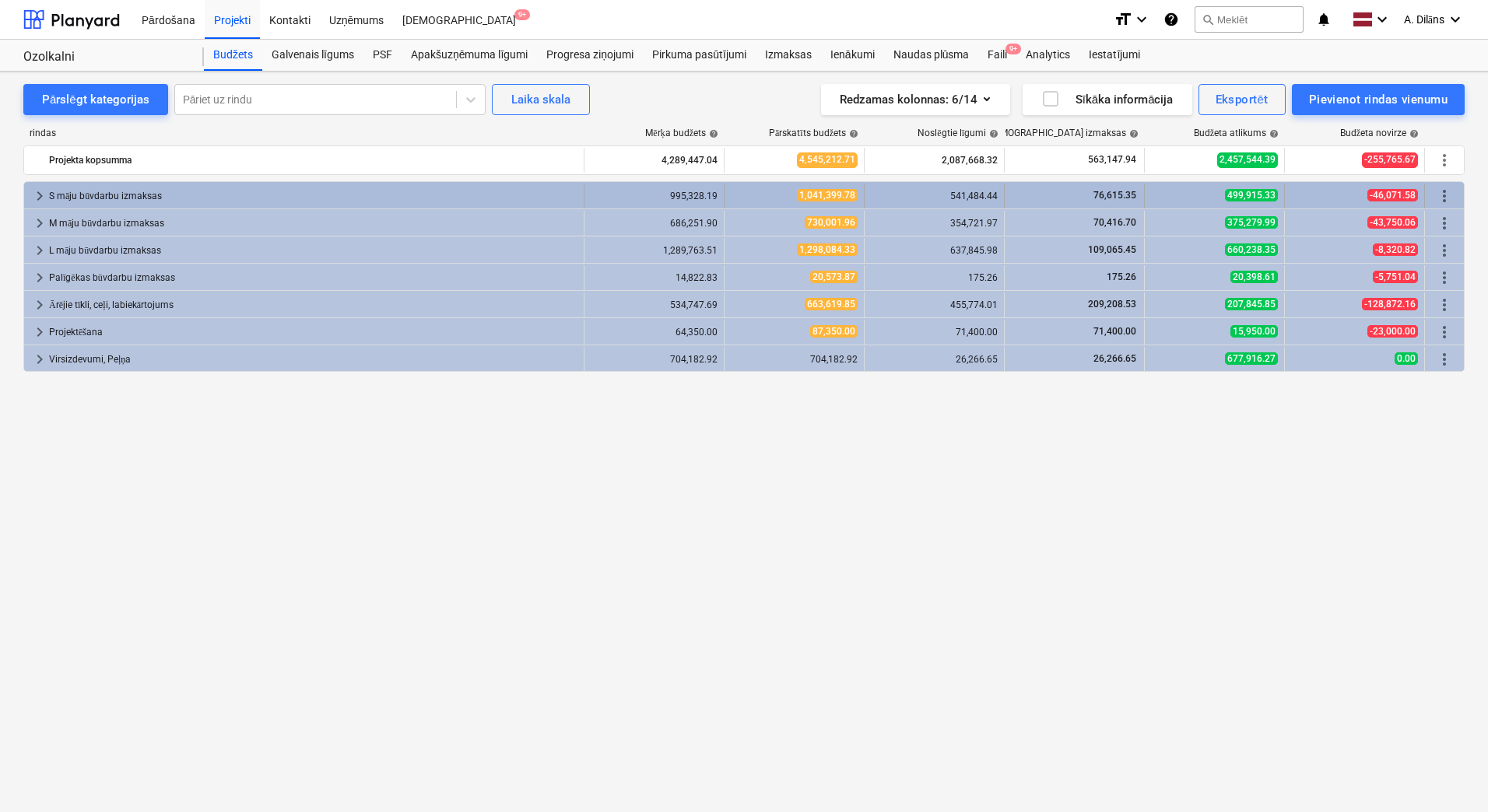
click at [41, 194] on span "keyboard_arrow_right" at bounding box center [40, 196] width 19 height 19
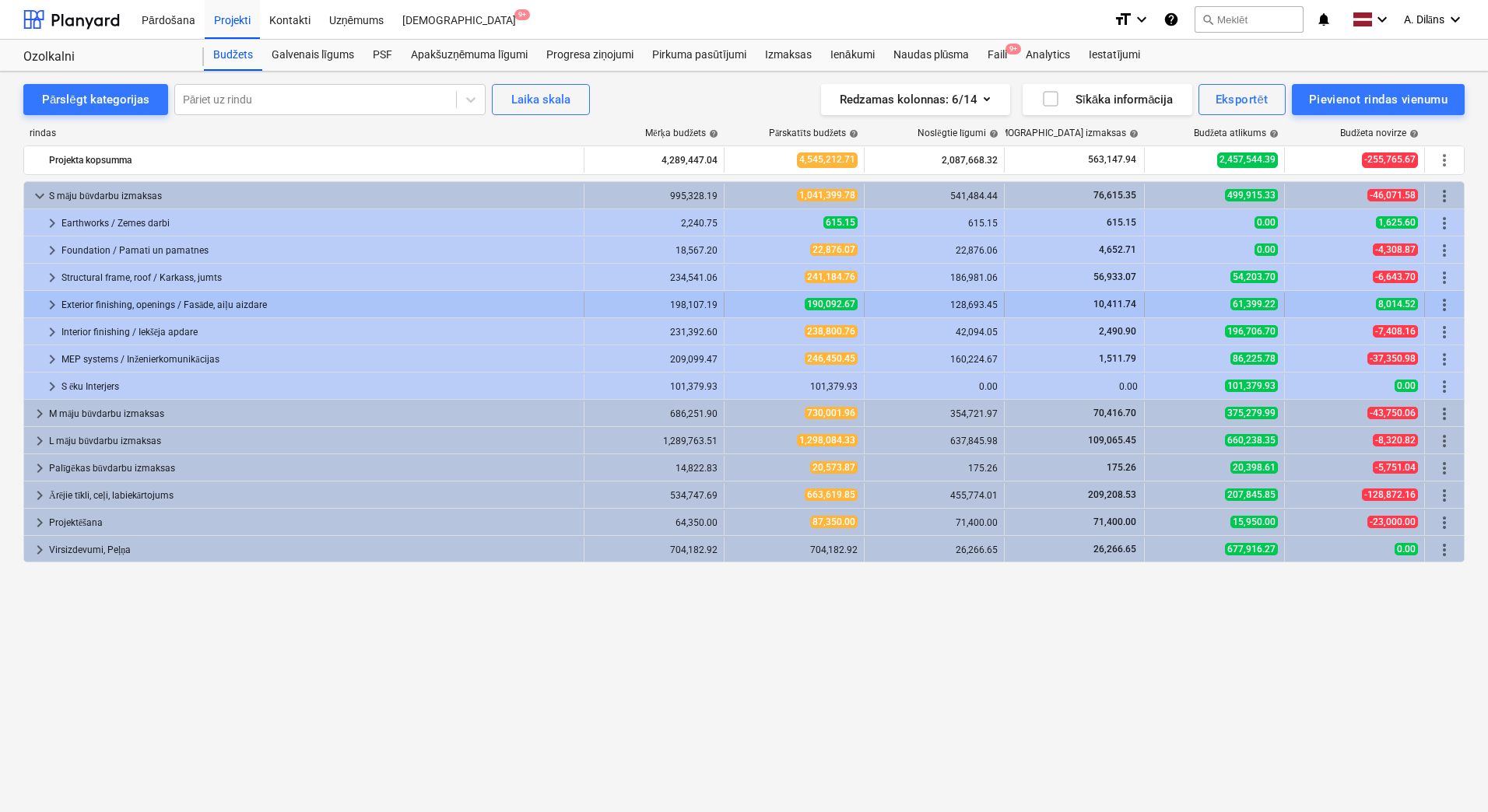
click at [50, 306] on span "keyboard_arrow_right" at bounding box center [52, 305] width 19 height 19
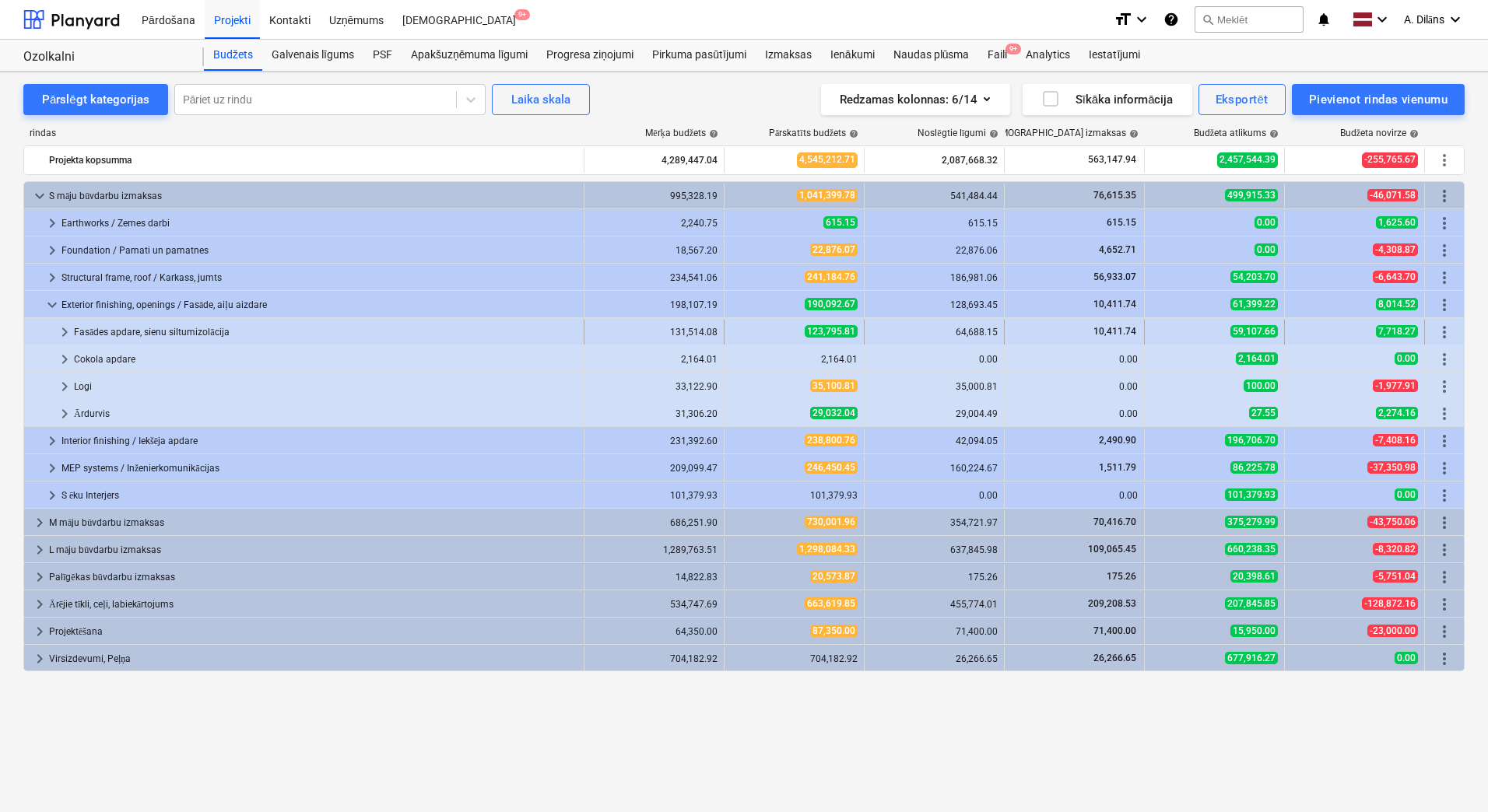
click at [65, 336] on span "keyboard_arrow_right" at bounding box center [64, 332] width 19 height 19
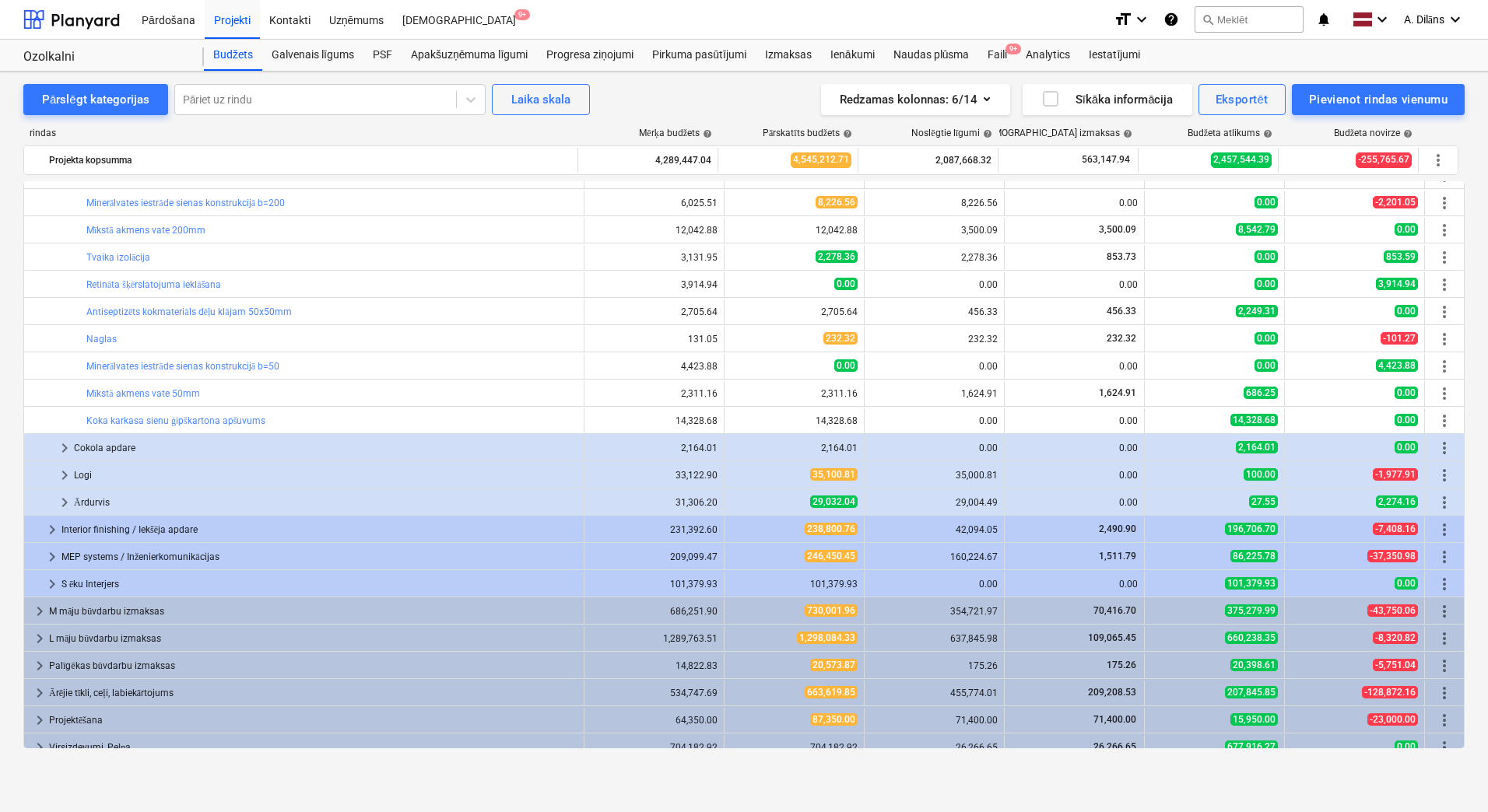
scroll to position [522, 0]
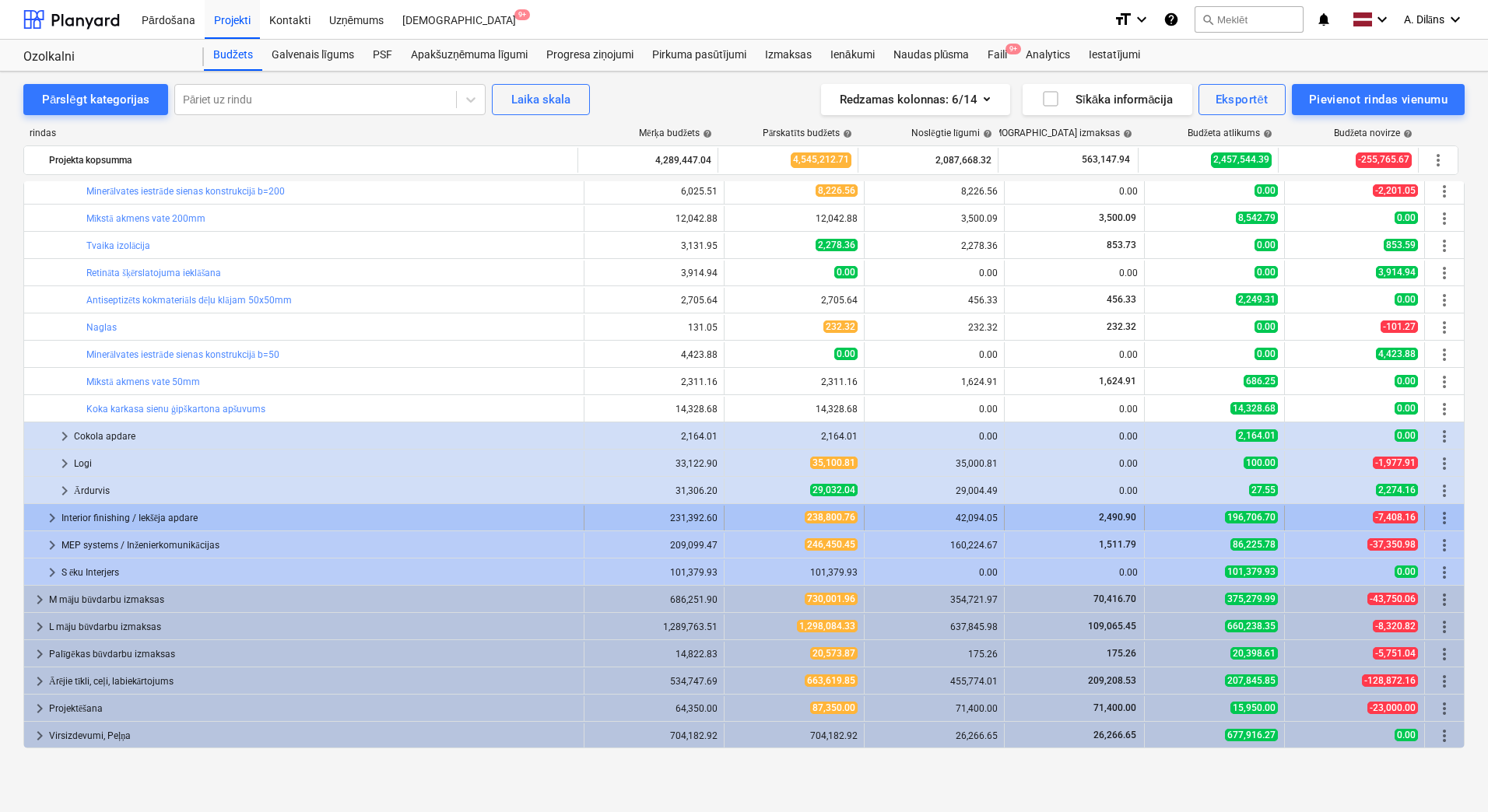
click at [53, 518] on span "keyboard_arrow_right" at bounding box center [52, 518] width 19 height 19
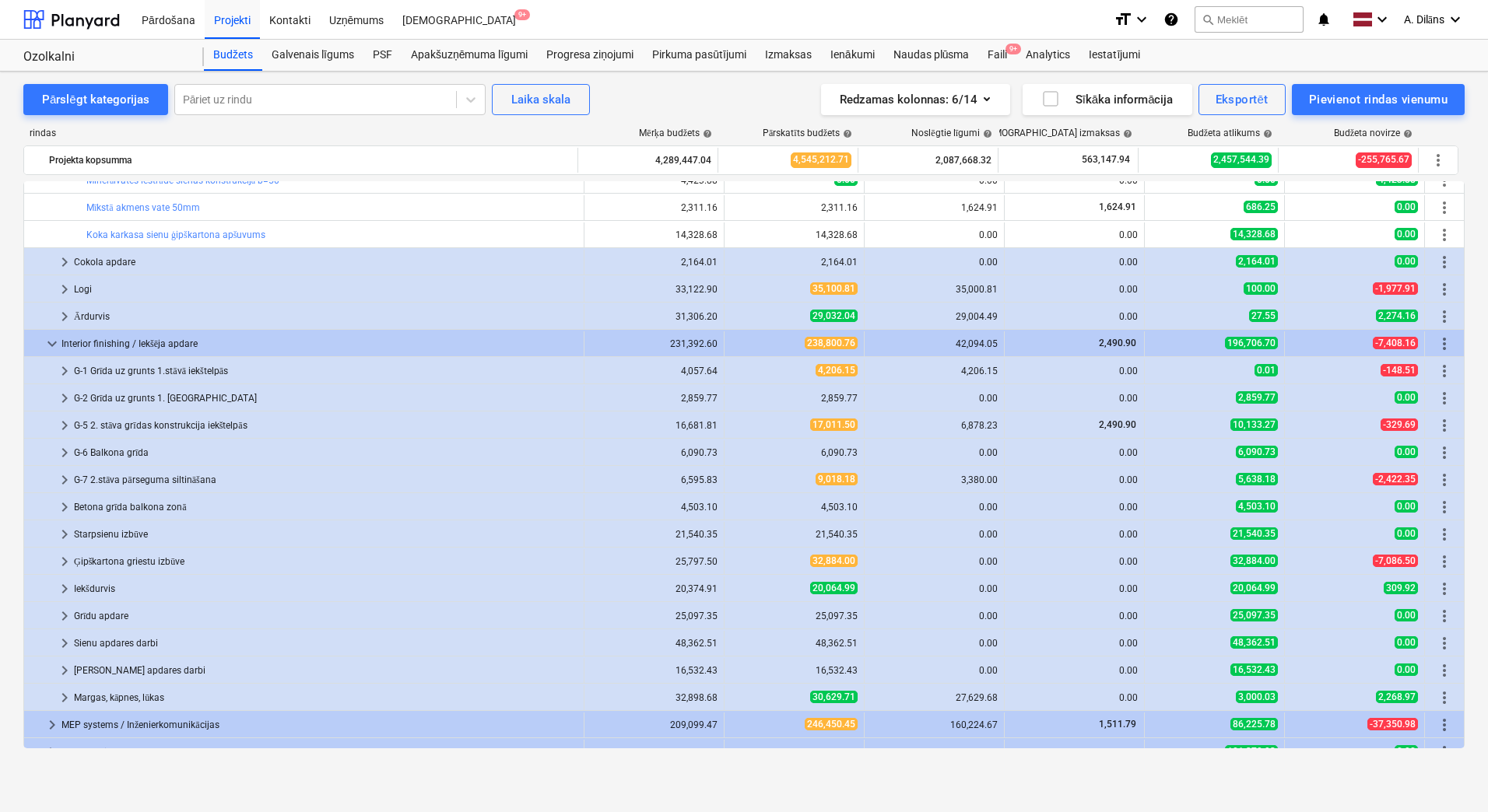
scroll to position [755, 0]
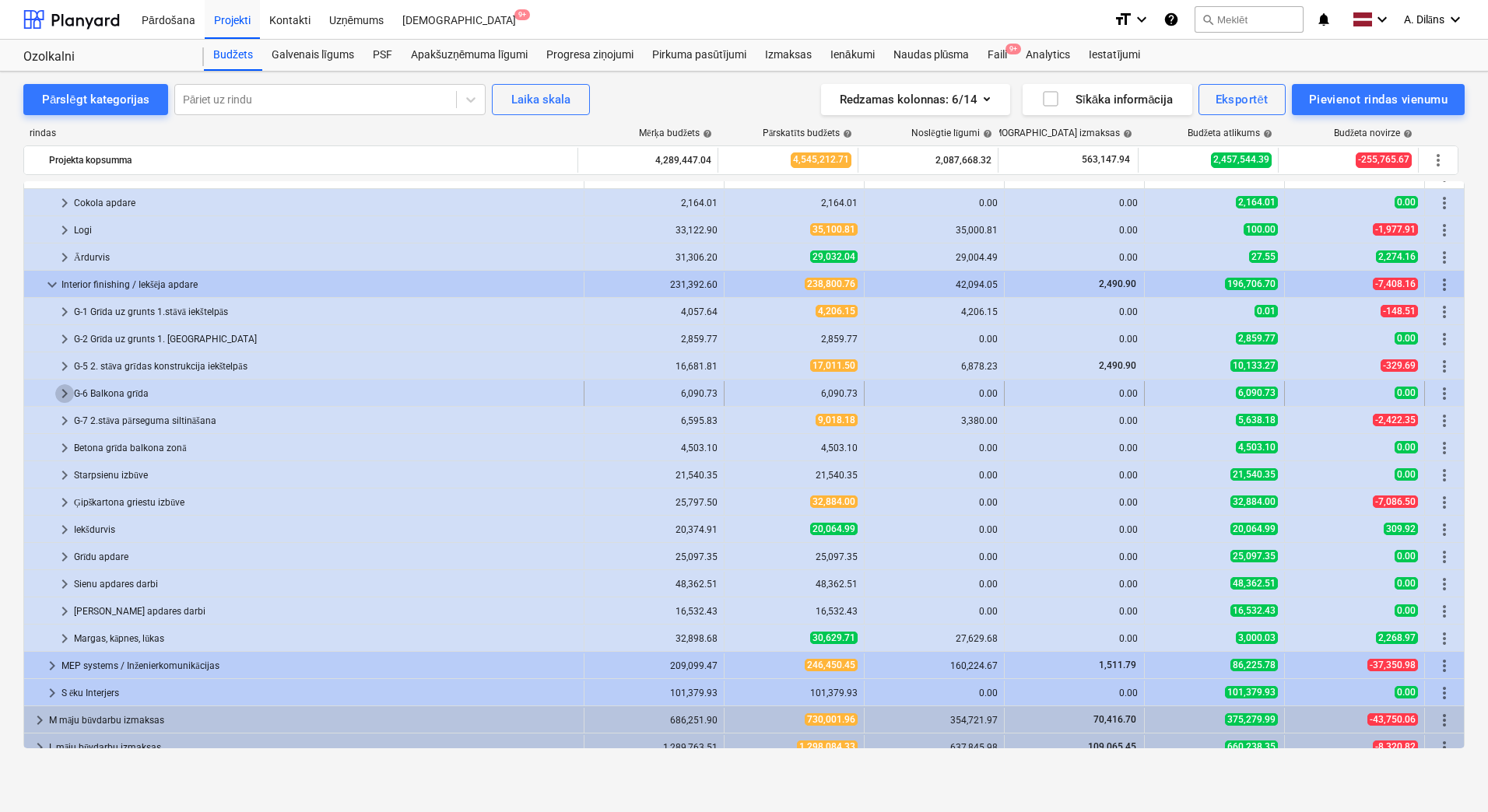
click at [66, 396] on span "keyboard_arrow_right" at bounding box center [64, 394] width 19 height 19
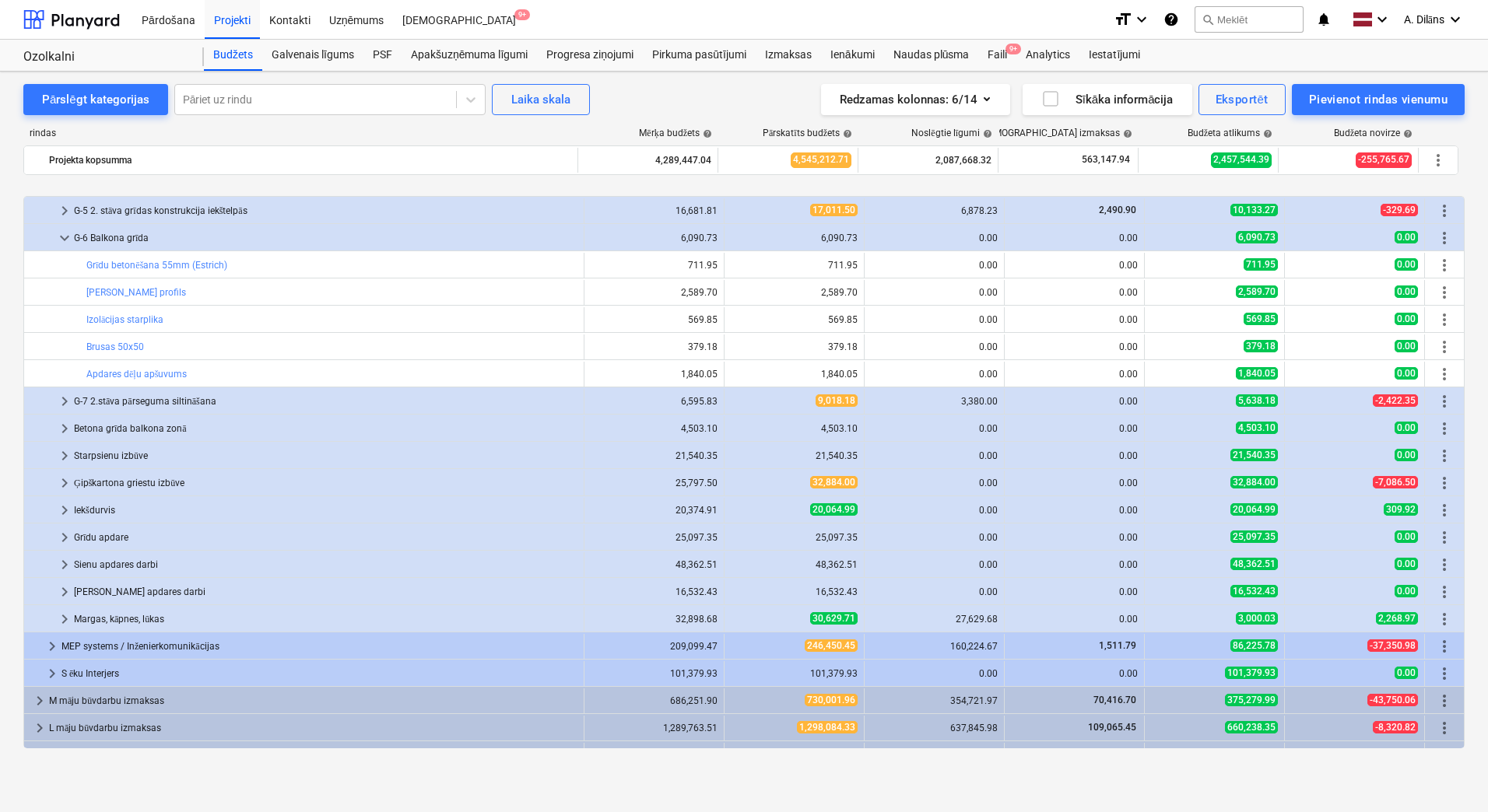
scroll to position [989, 0]
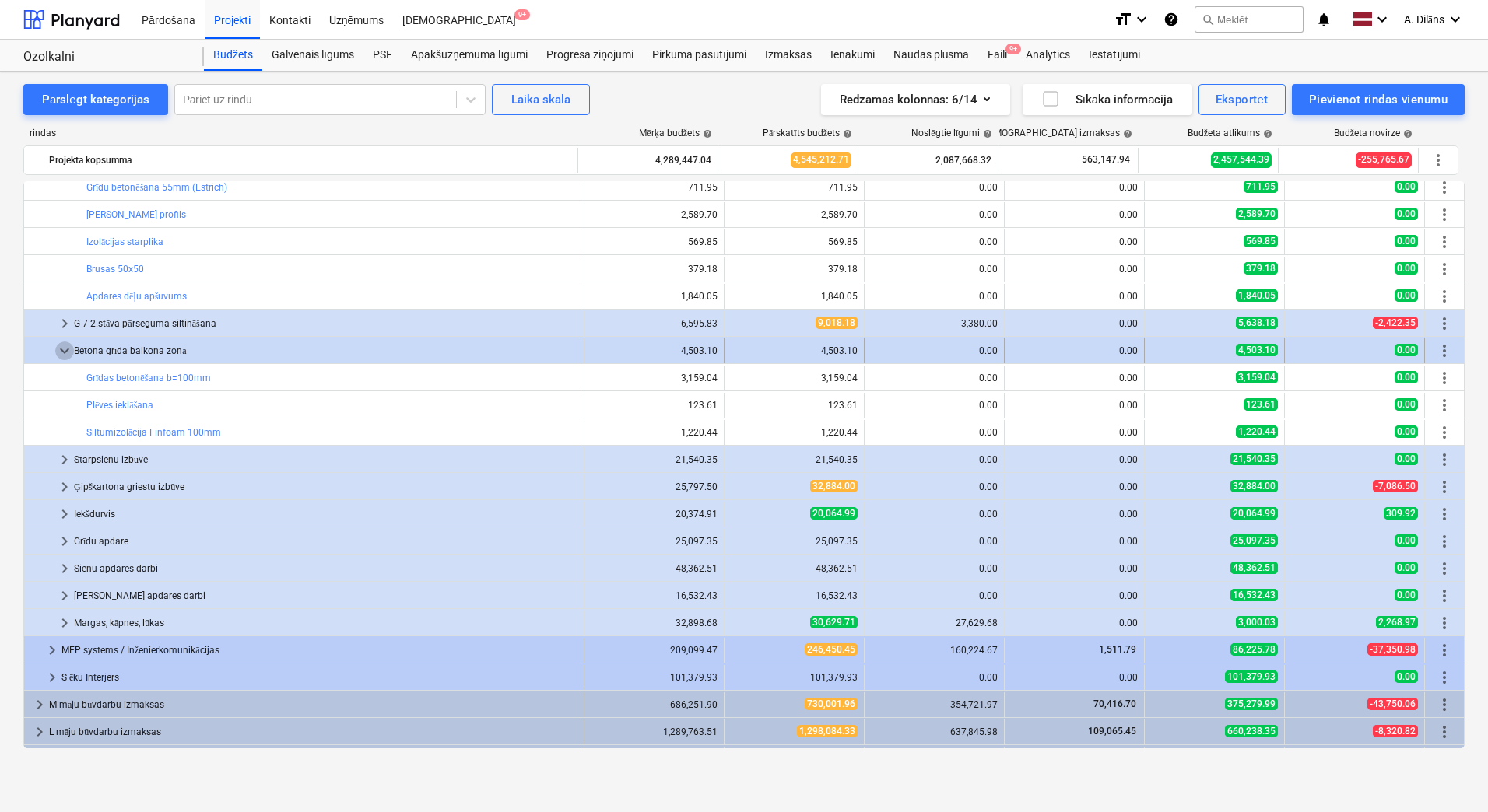
click at [62, 352] on span "keyboard_arrow_down" at bounding box center [64, 351] width 19 height 19
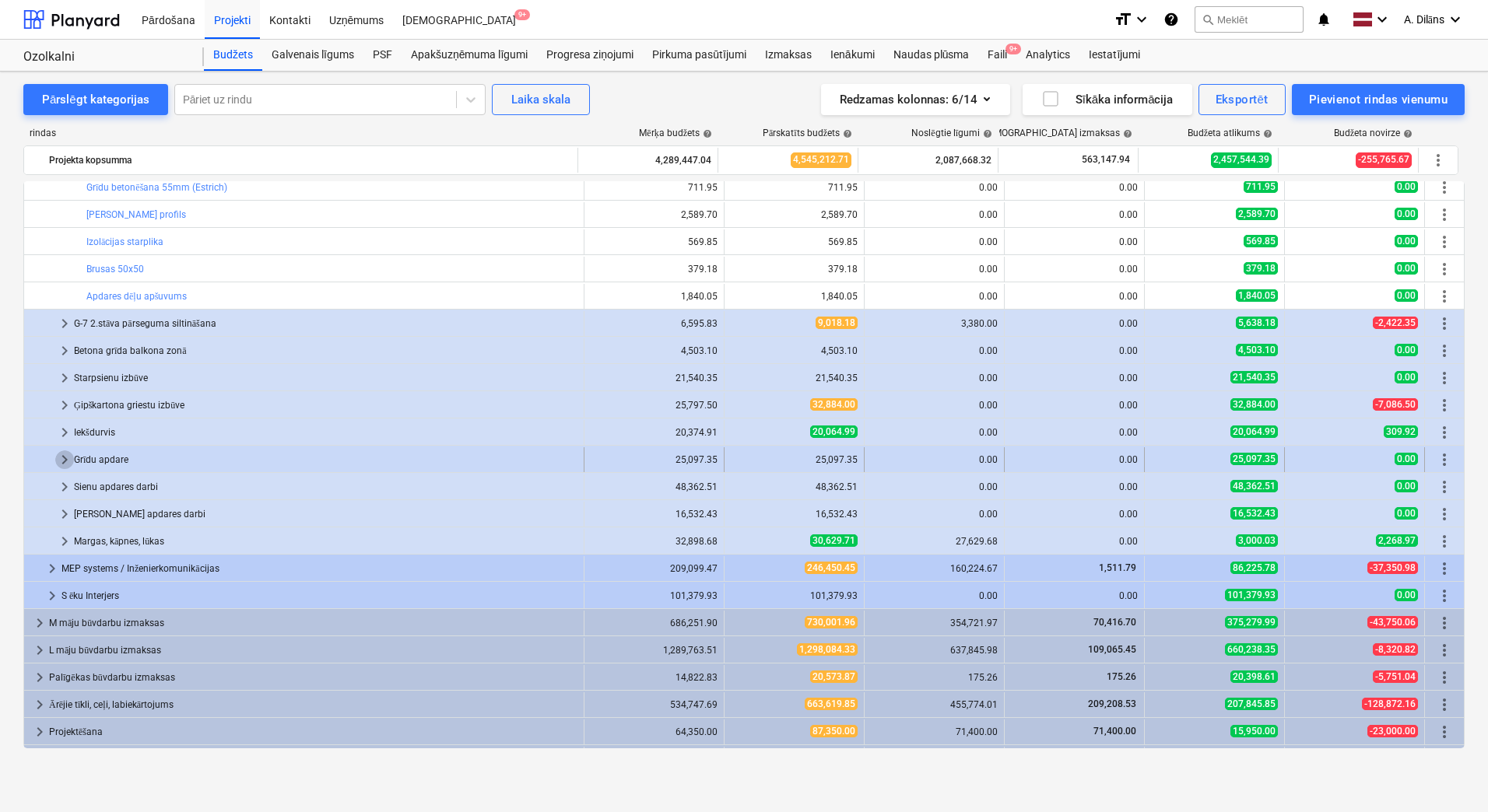
click at [62, 460] on span "keyboard_arrow_right" at bounding box center [64, 460] width 19 height 19
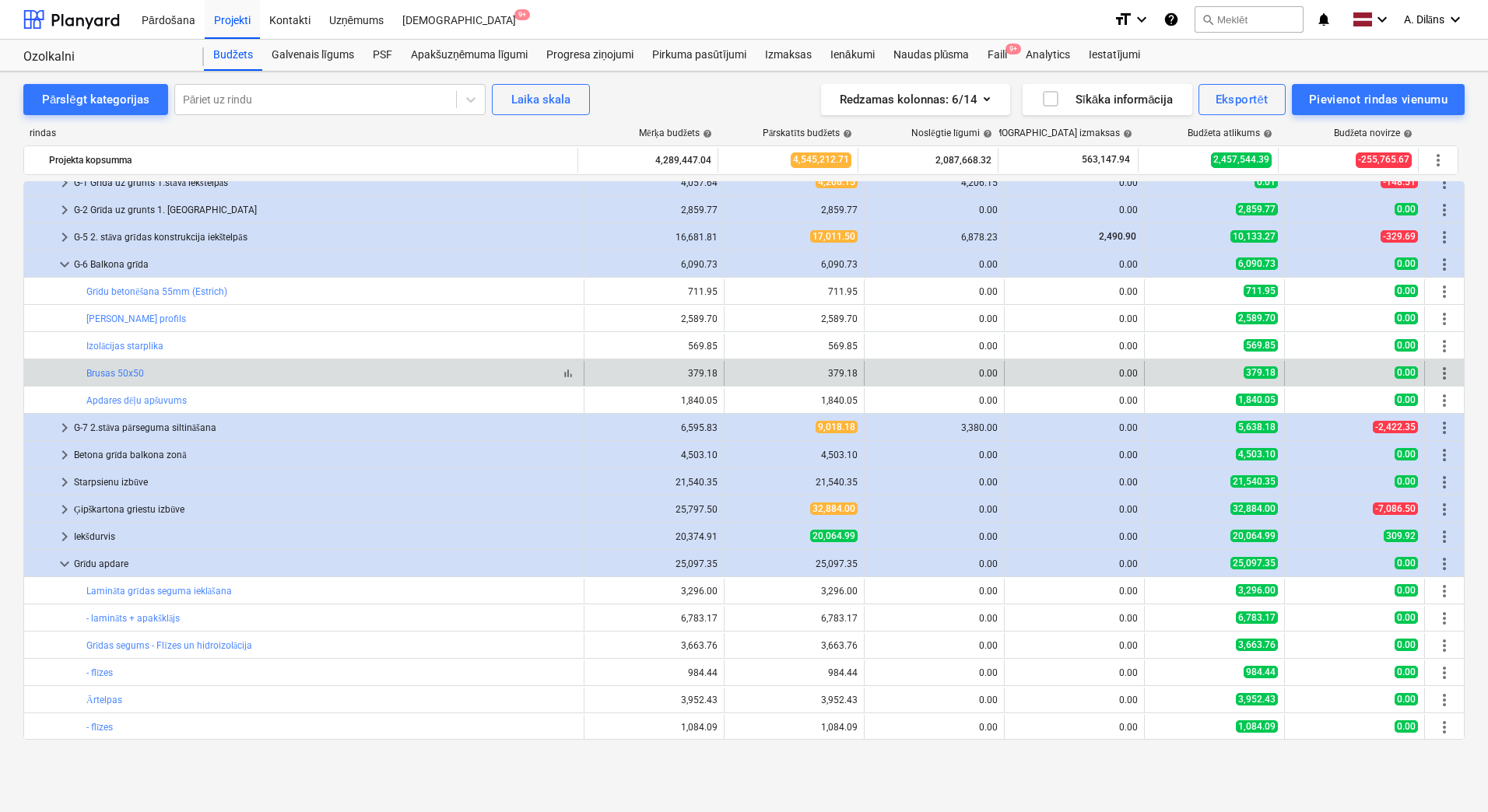
scroll to position [833, 0]
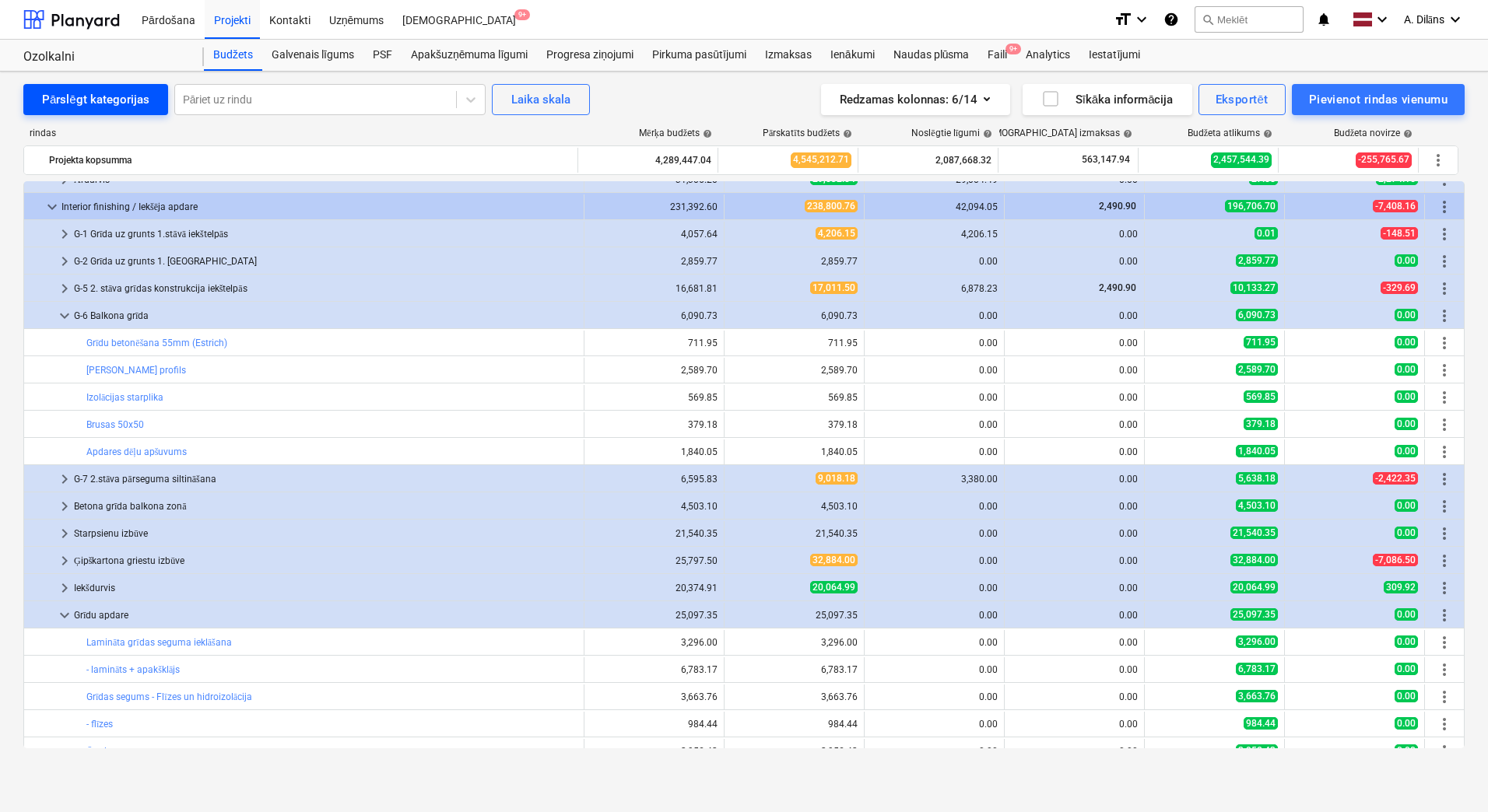
click at [59, 111] on button "Pārslēgt kategorijas" at bounding box center [96, 99] width 145 height 31
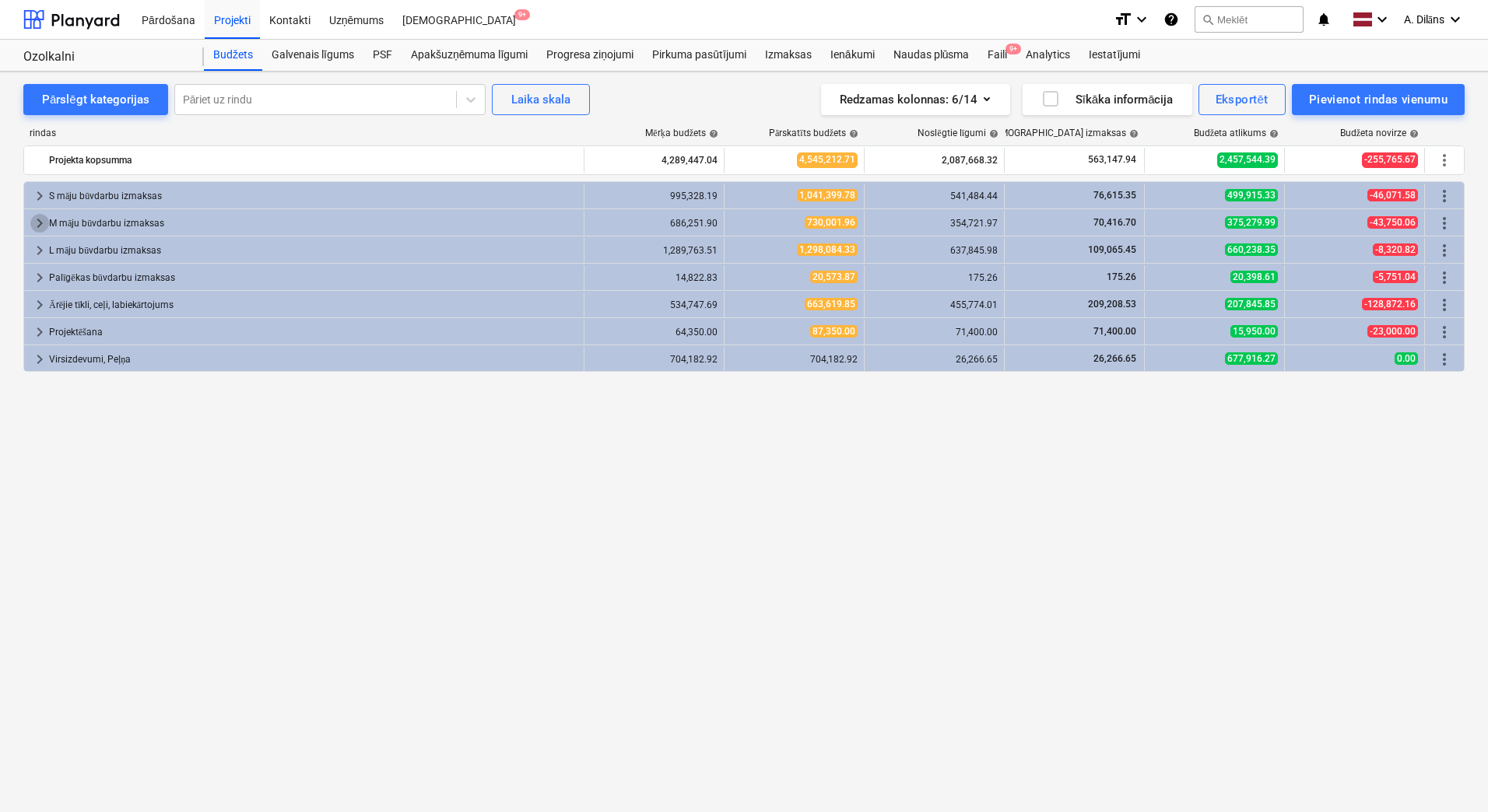
click at [38, 219] on span "keyboard_arrow_right" at bounding box center [40, 223] width 19 height 19
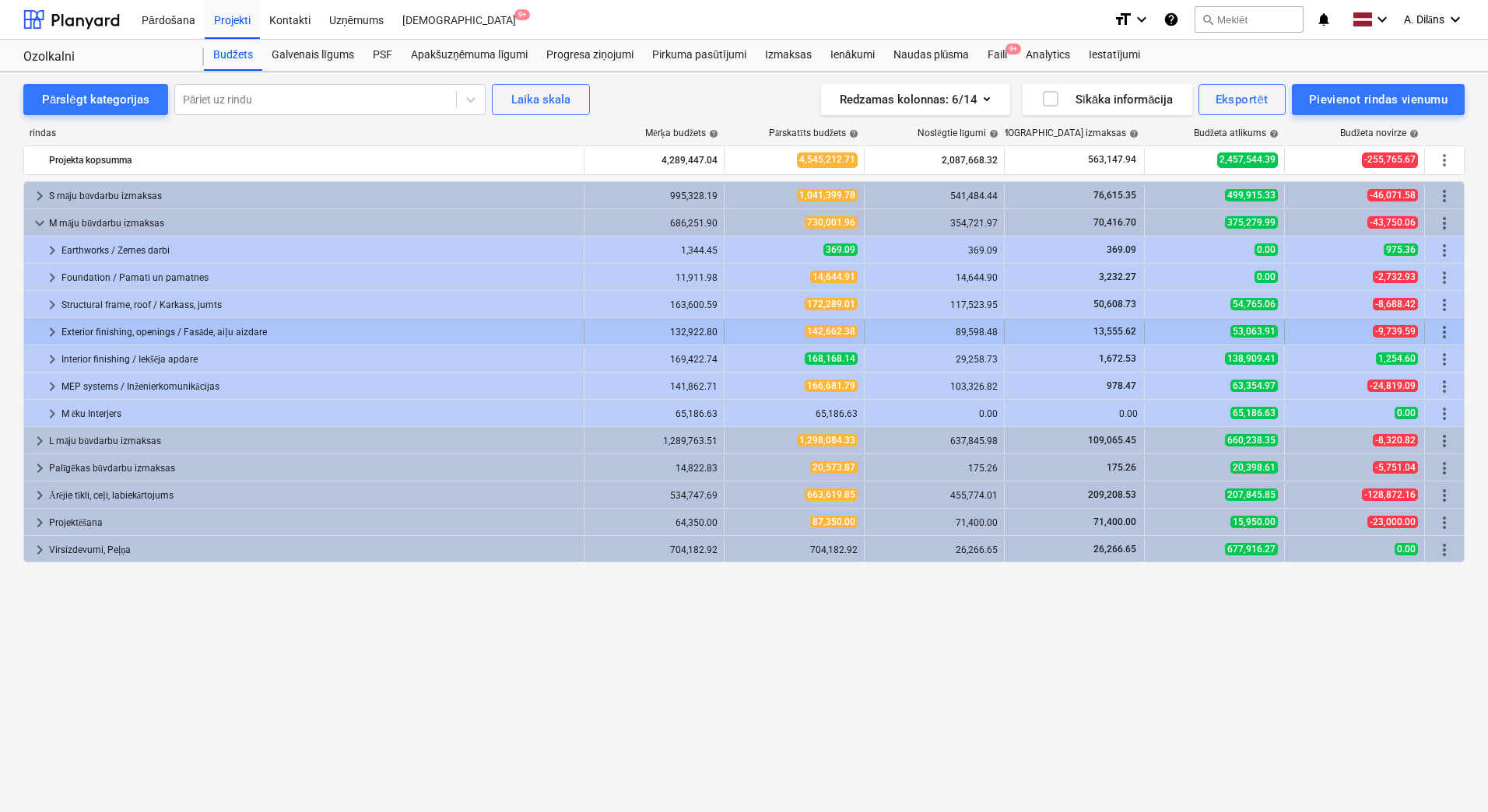
click at [50, 334] on span "keyboard_arrow_right" at bounding box center [52, 332] width 19 height 19
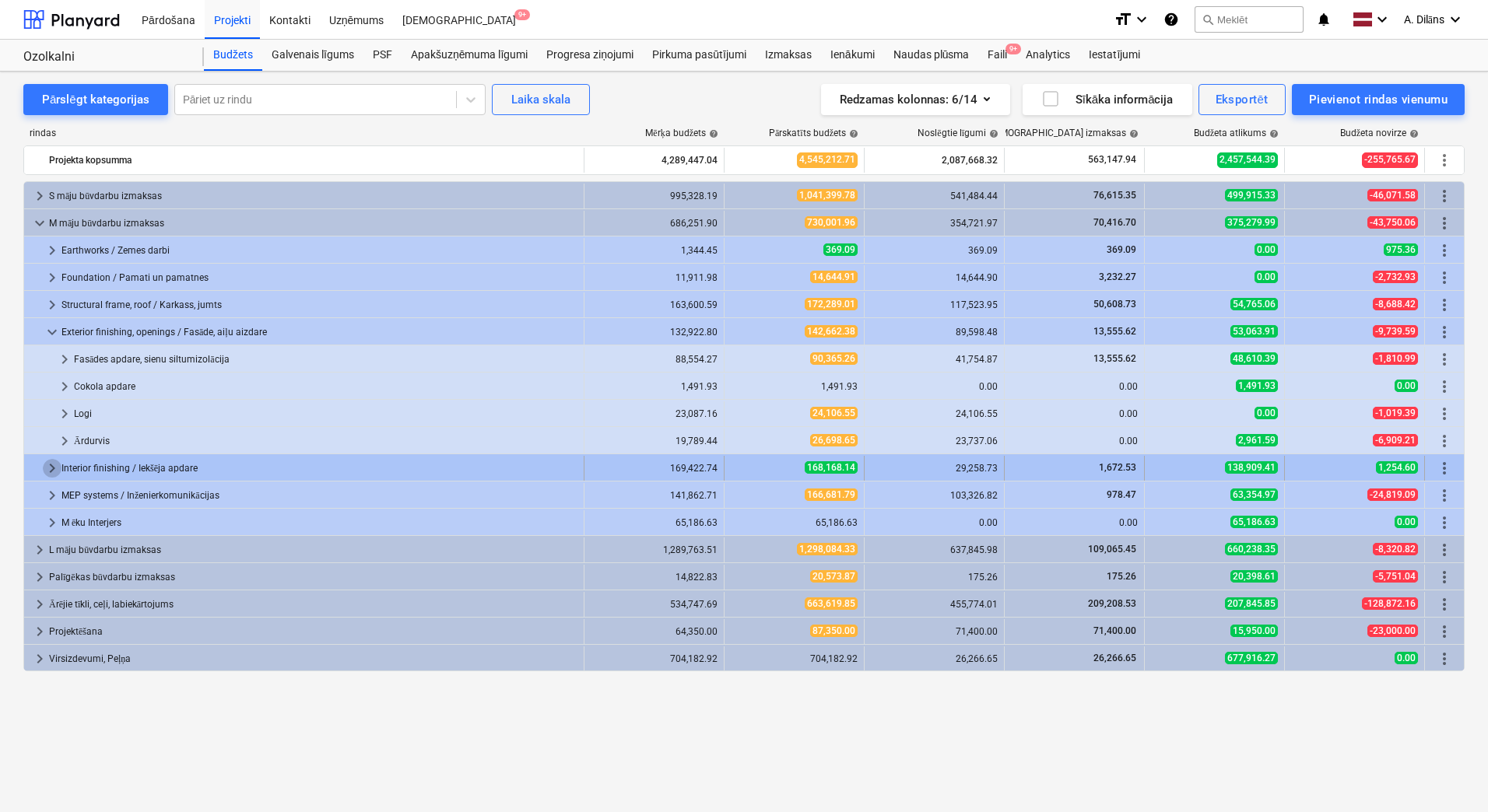
click at [46, 473] on span "keyboard_arrow_right" at bounding box center [52, 468] width 19 height 19
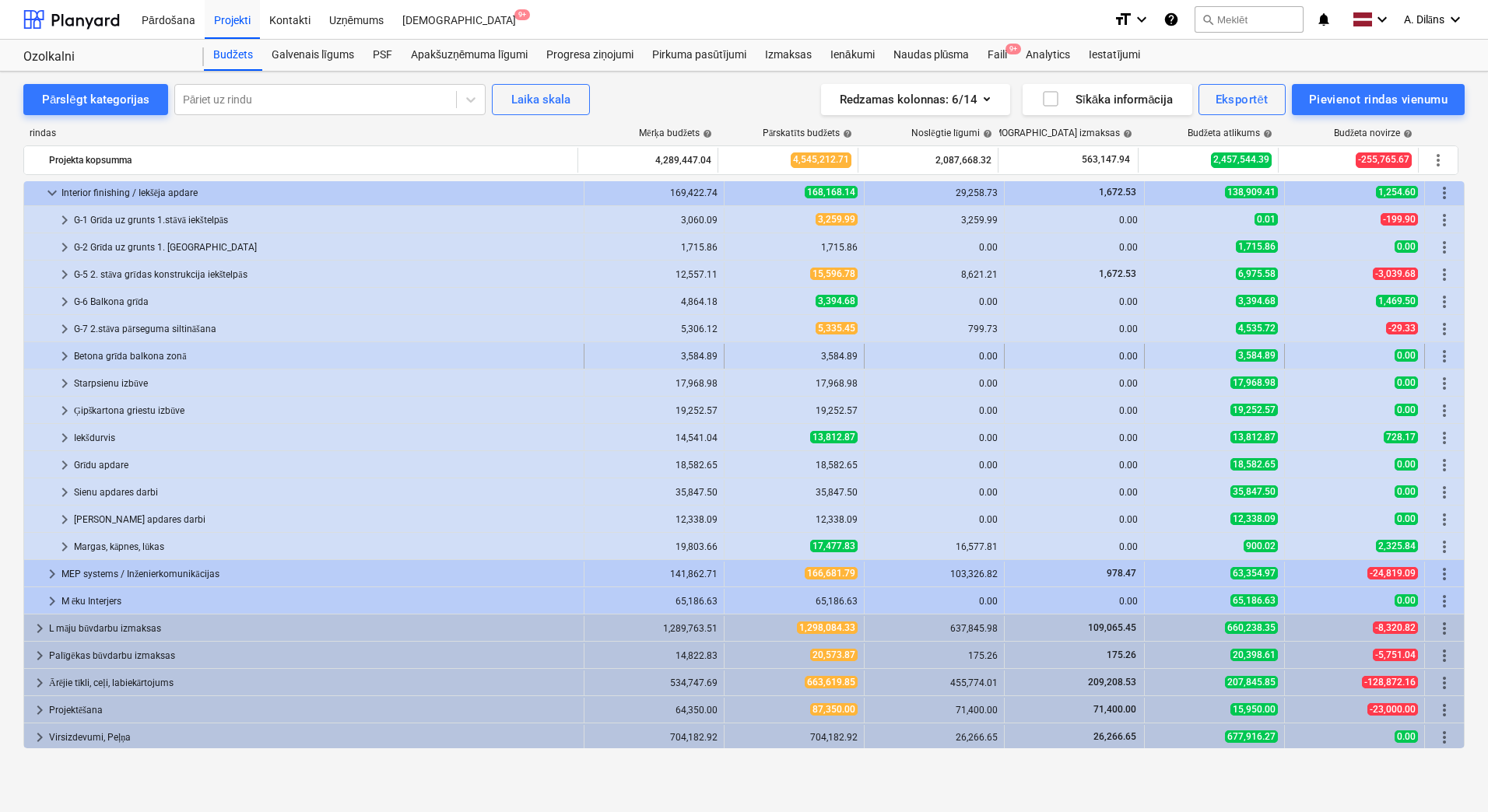
scroll to position [277, 0]
click at [58, 298] on span "keyboard_arrow_right" at bounding box center [64, 300] width 19 height 19
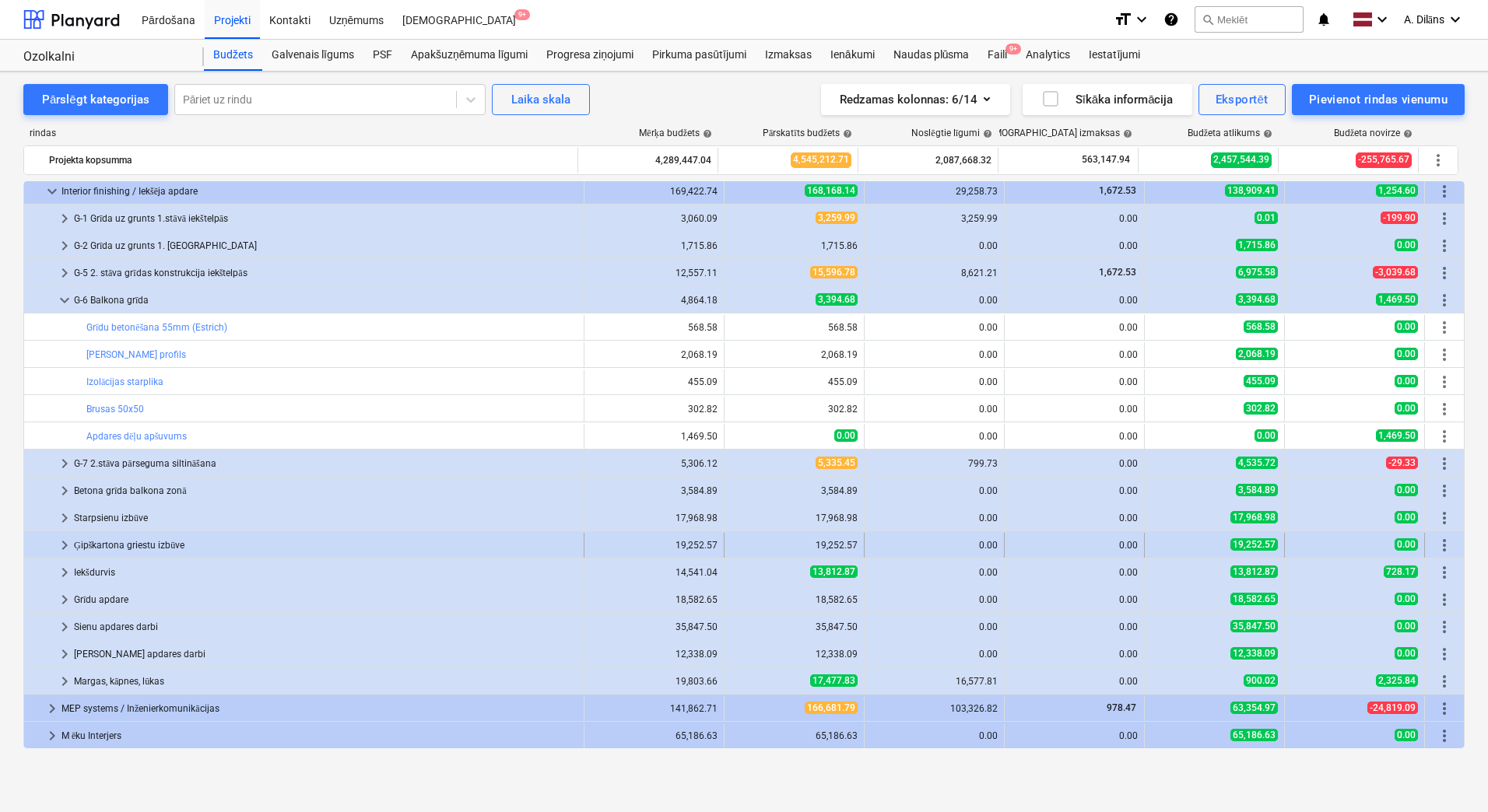
click at [64, 545] on span "keyboard_arrow_right" at bounding box center [64, 545] width 19 height 19
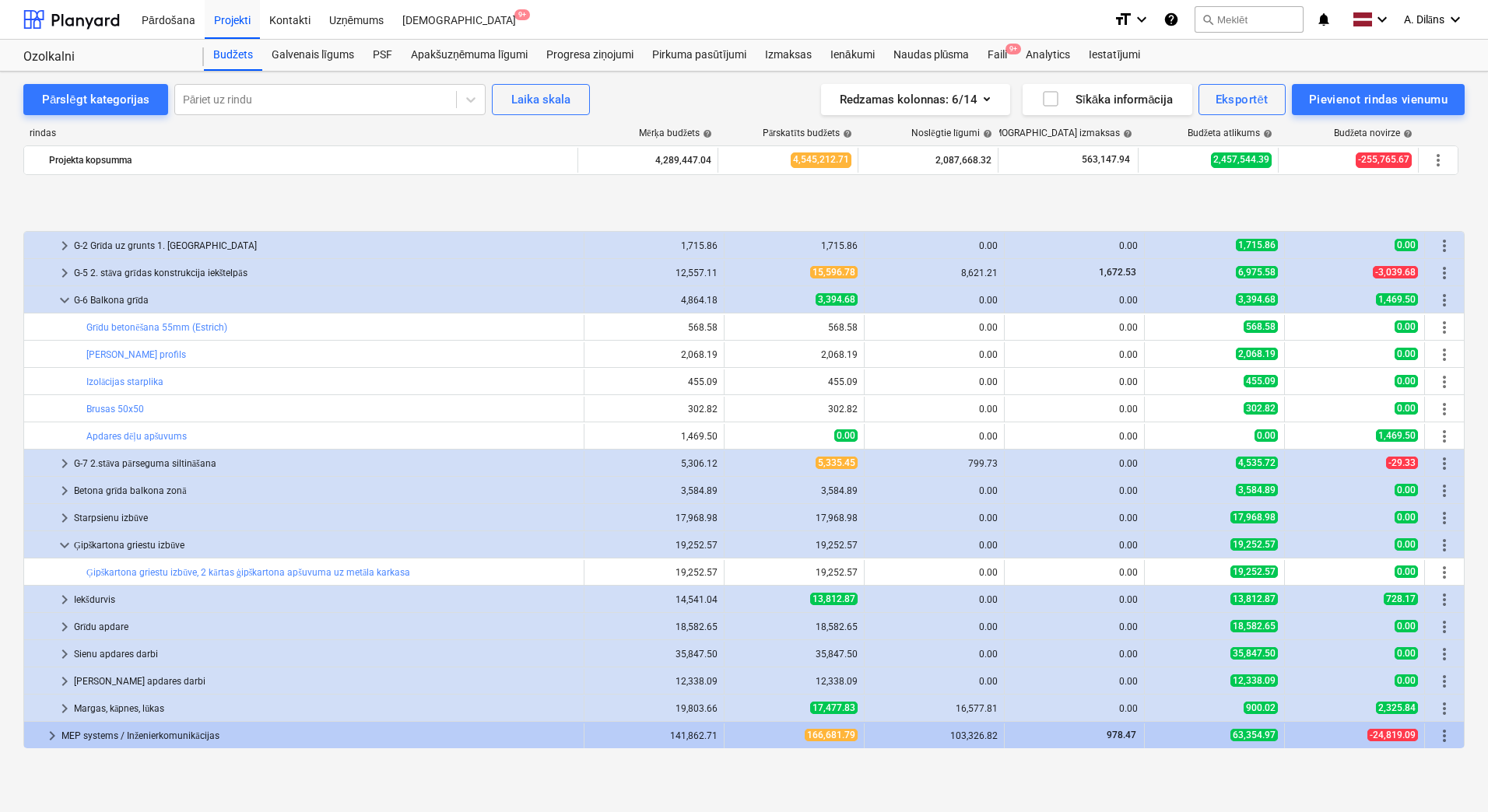
scroll to position [355, 0]
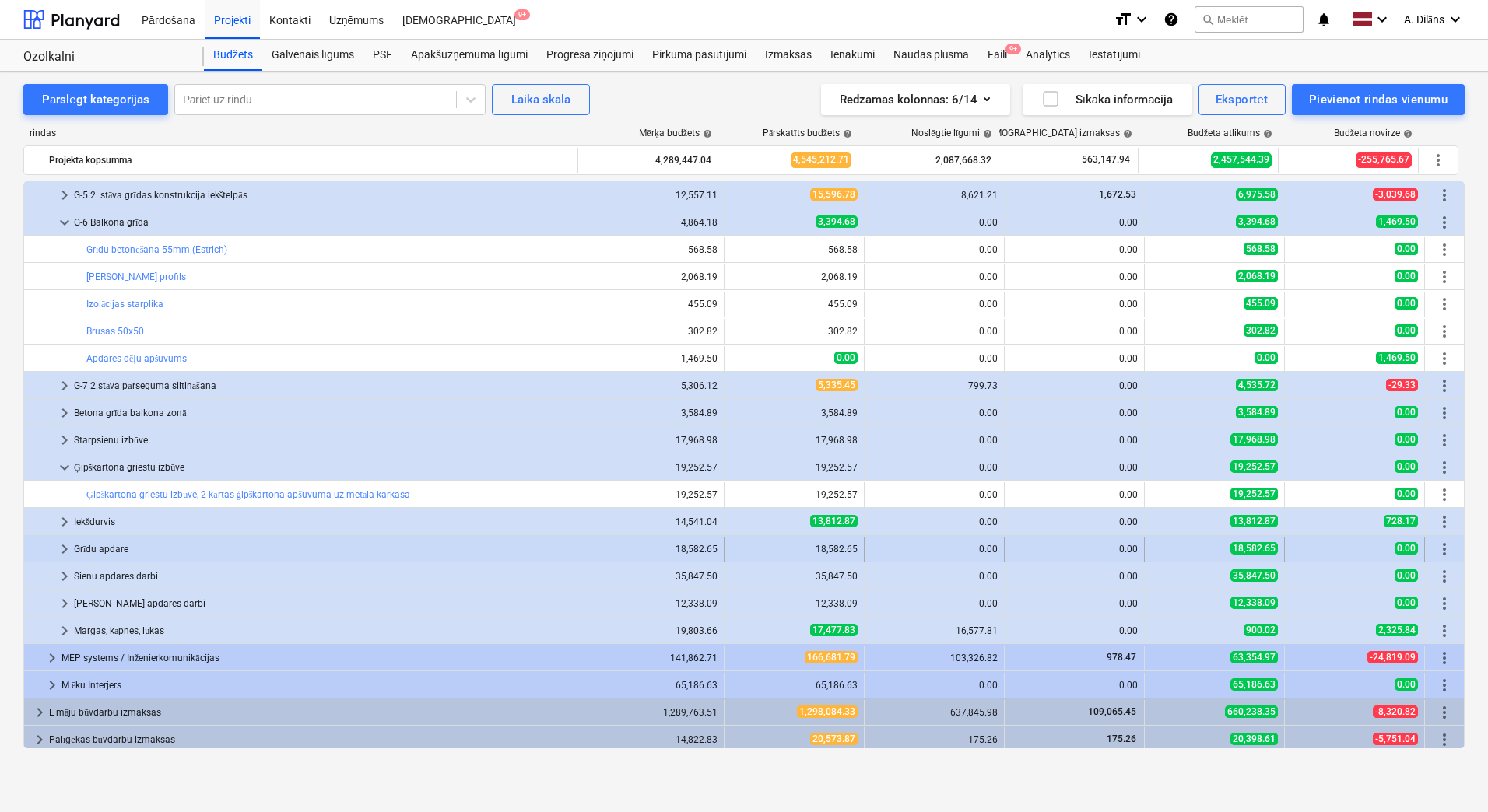
click at [66, 552] on span "keyboard_arrow_right" at bounding box center [64, 549] width 19 height 19
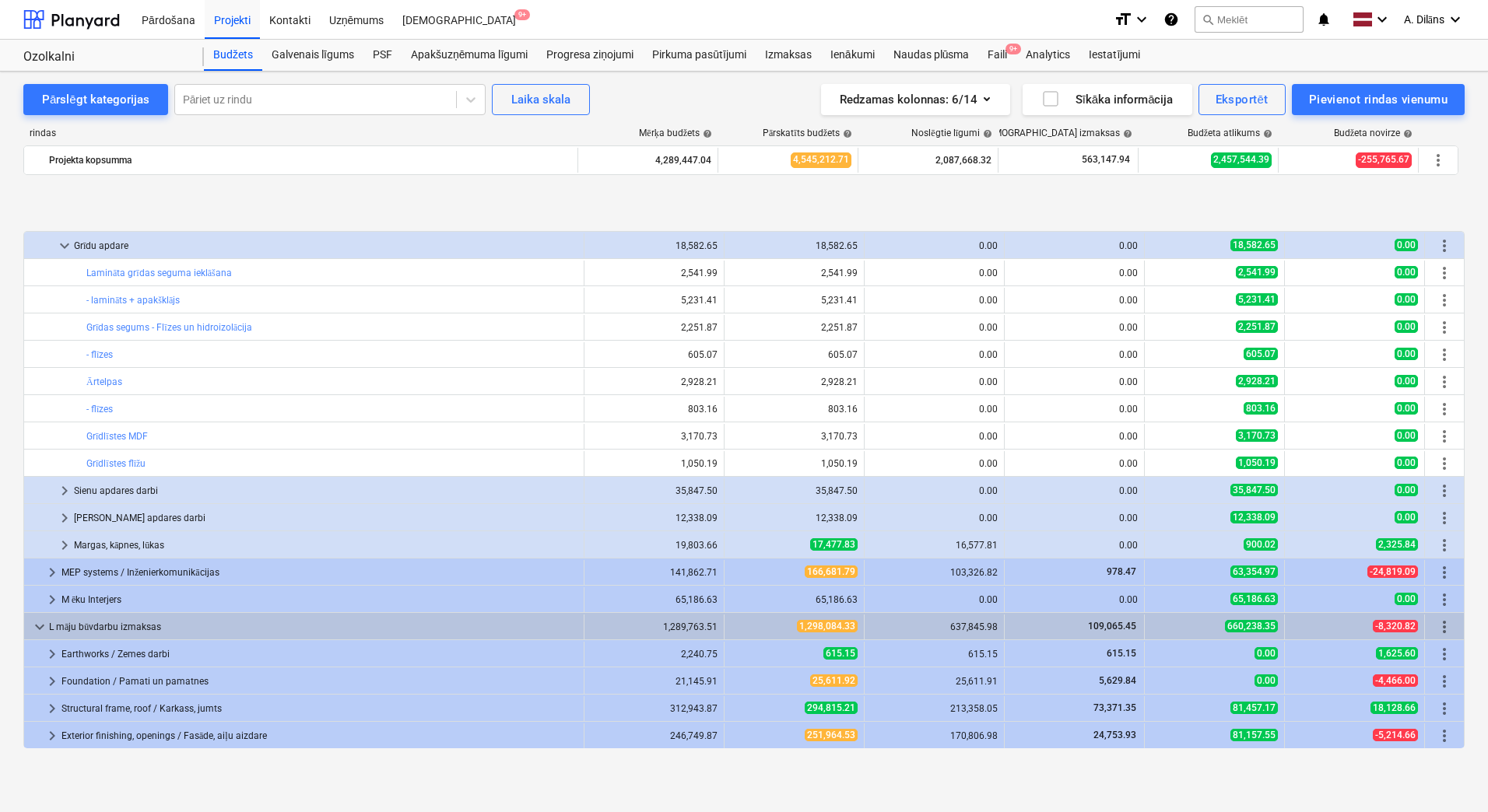
scroll to position [848, 0]
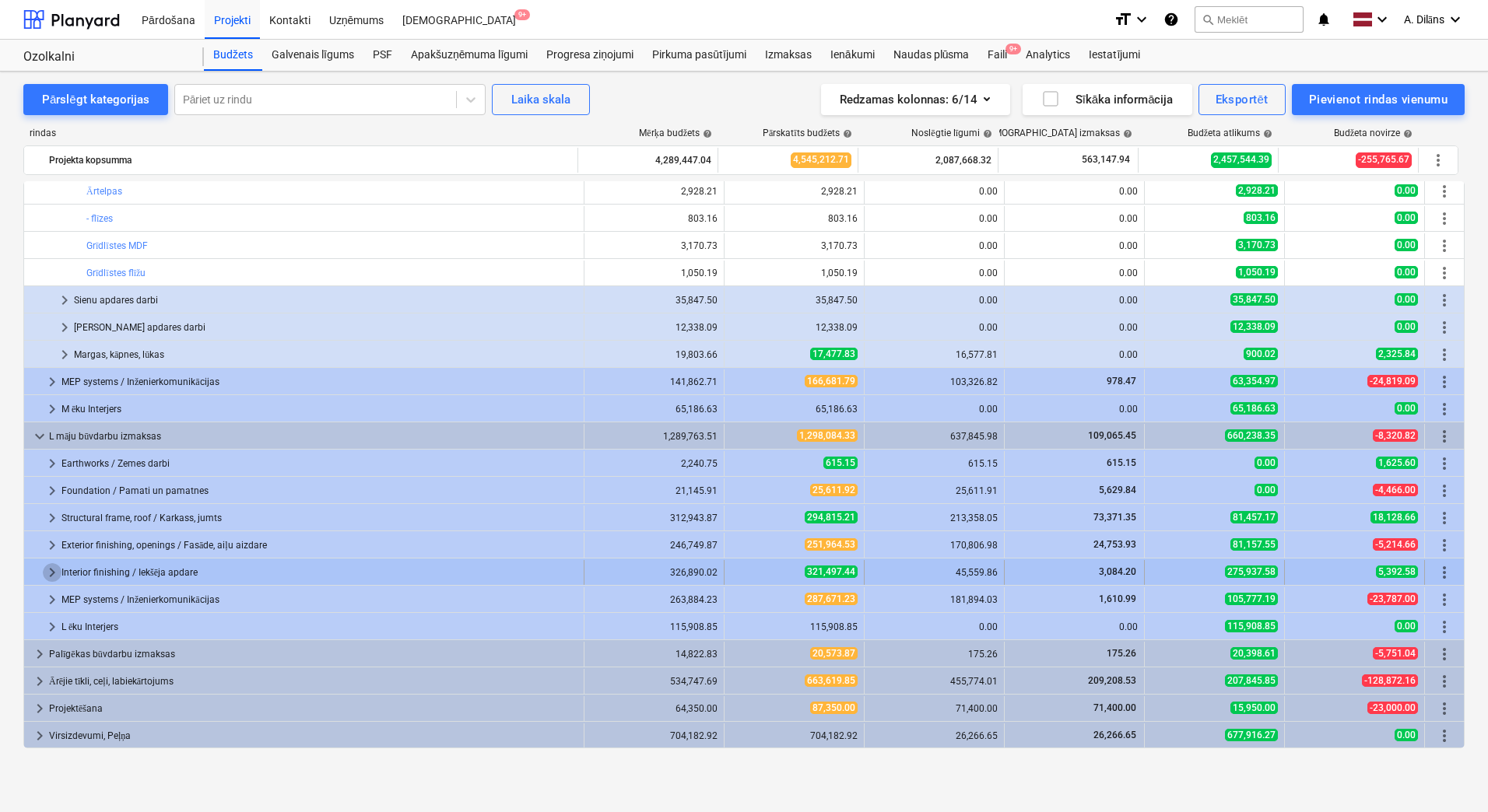
click at [45, 572] on span "keyboard_arrow_right" at bounding box center [52, 572] width 19 height 19
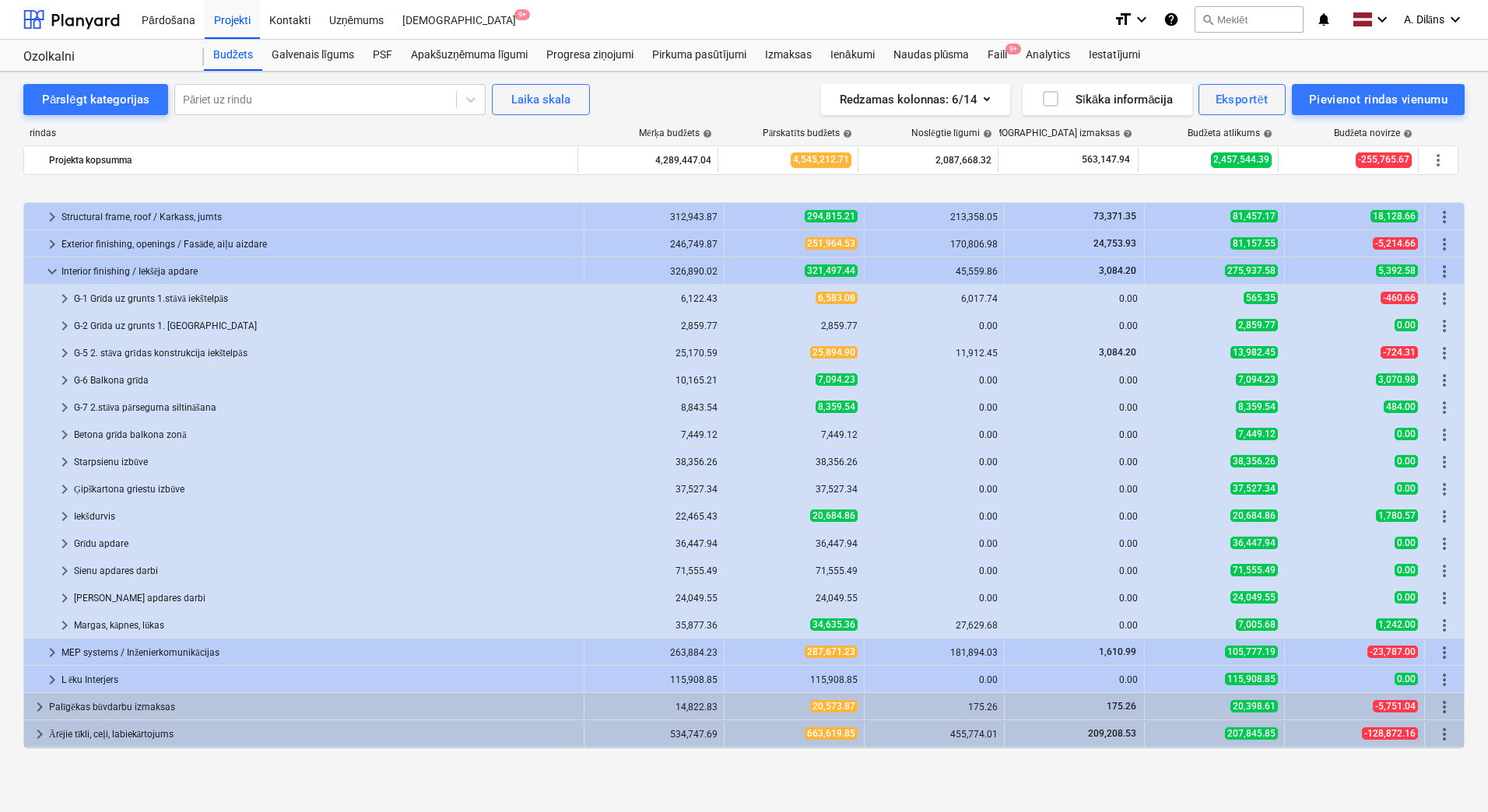
scroll to position [1202, 0]
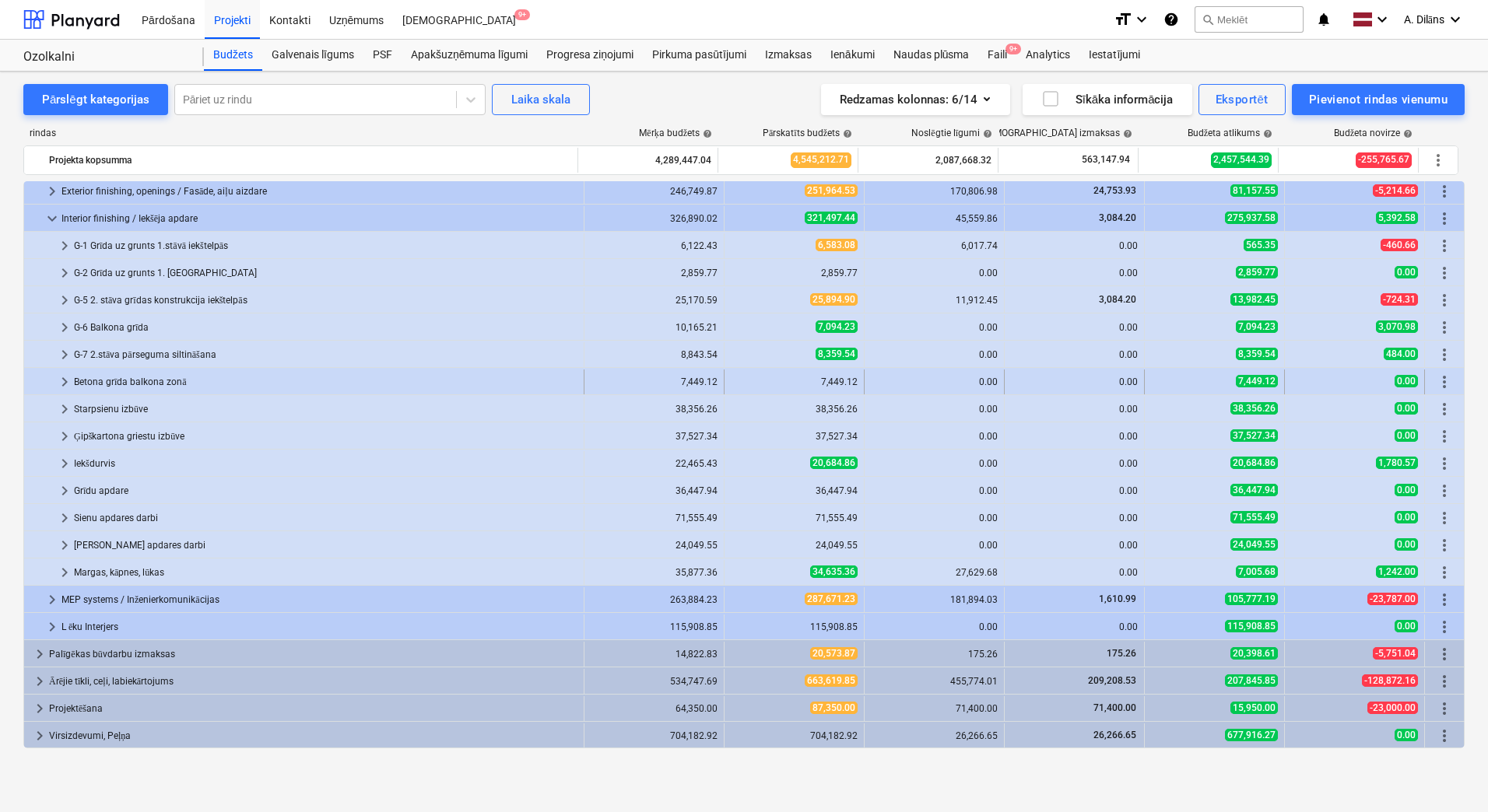
click at [63, 380] on span "keyboard_arrow_right" at bounding box center [64, 382] width 19 height 19
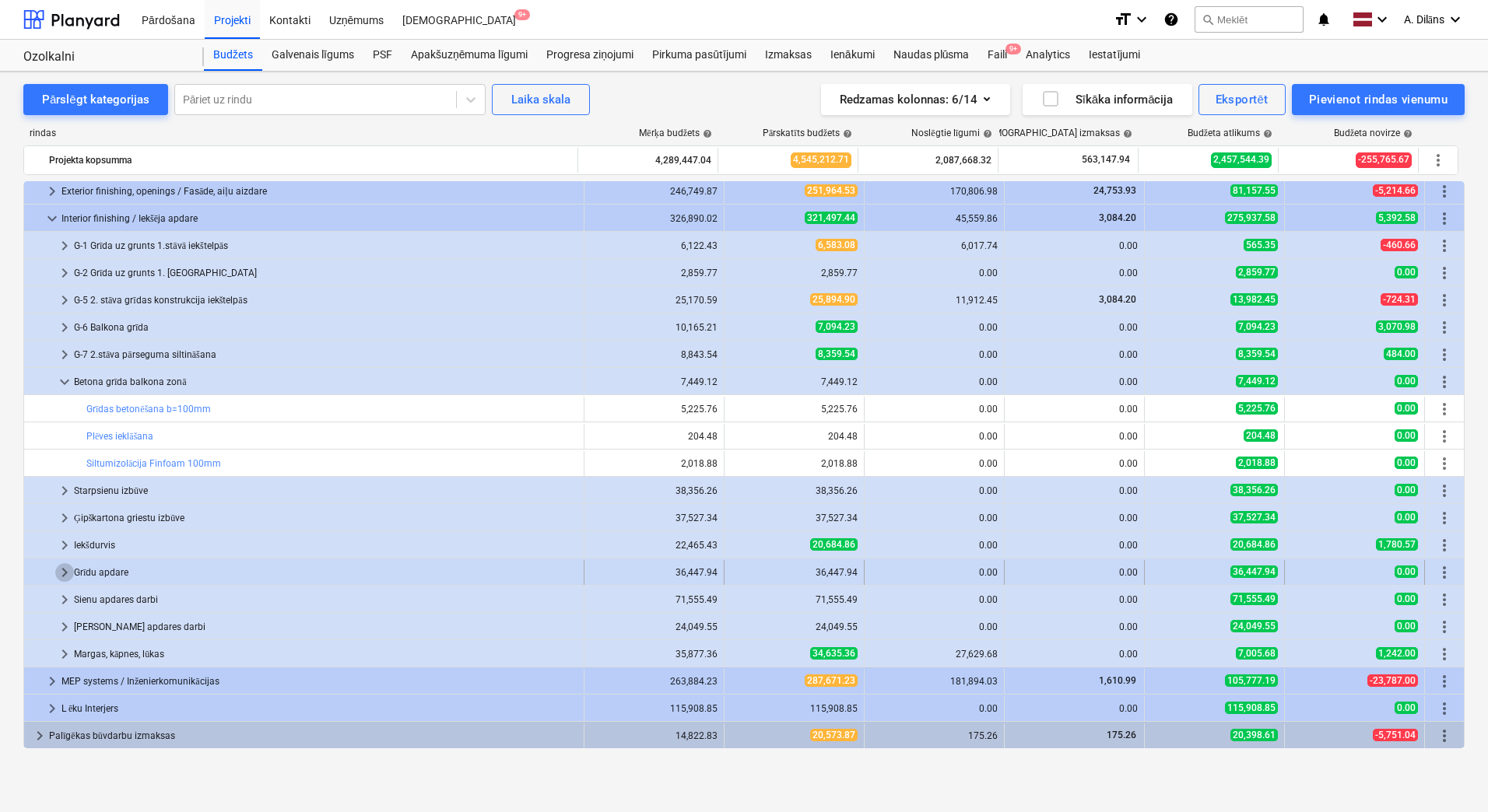
click at [62, 573] on span "keyboard_arrow_right" at bounding box center [64, 572] width 19 height 19
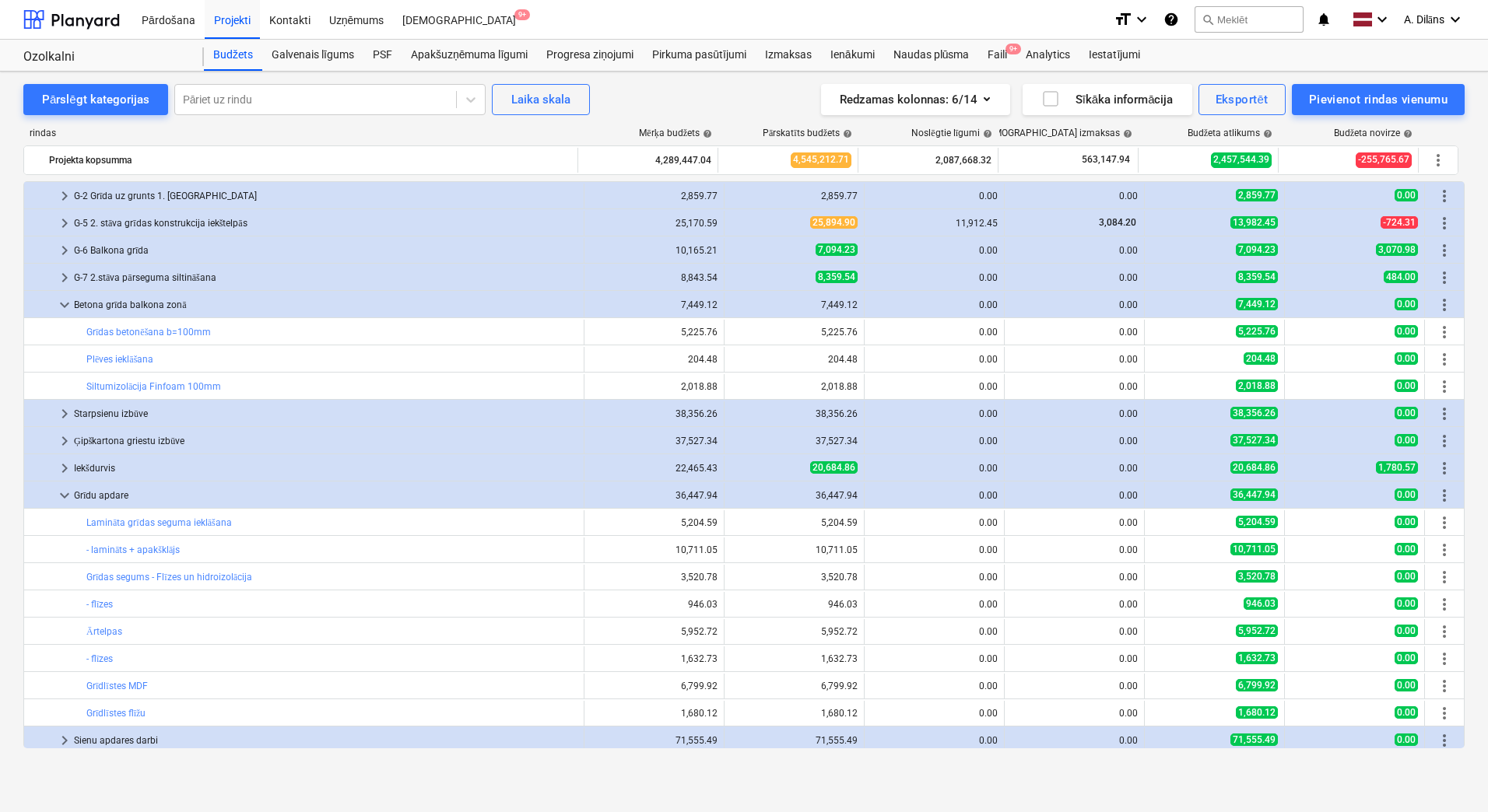
scroll to position [1280, 0]
